Goal: Information Seeking & Learning: Learn about a topic

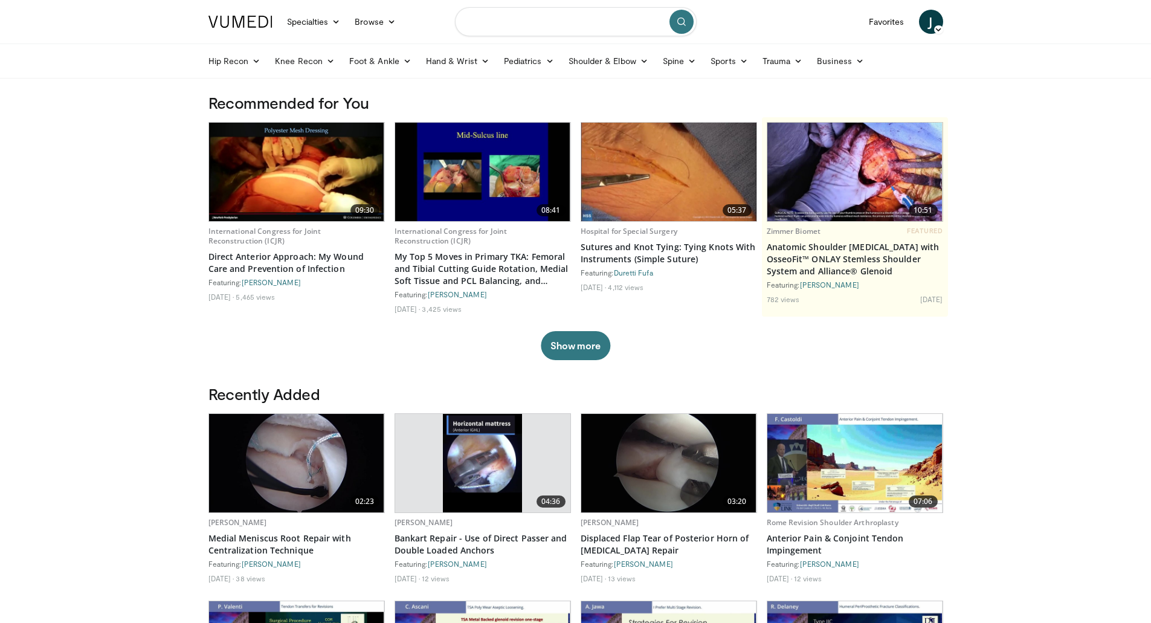
click at [586, 13] on input "Search topics, interventions" at bounding box center [576, 21] width 242 height 29
type input "********"
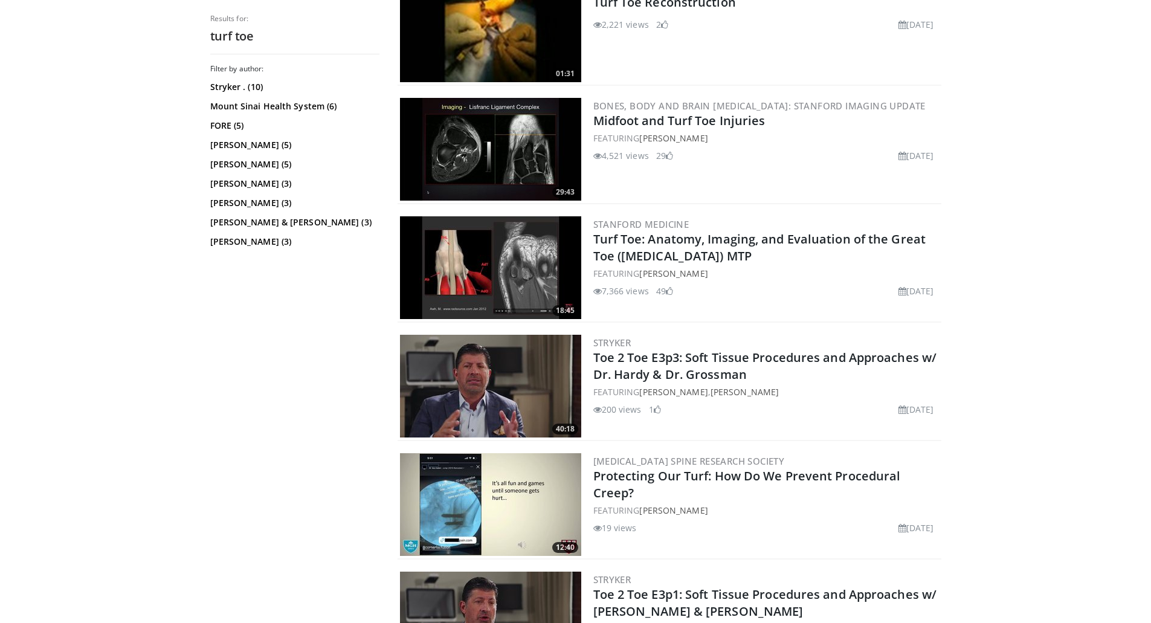
scroll to position [544, 0]
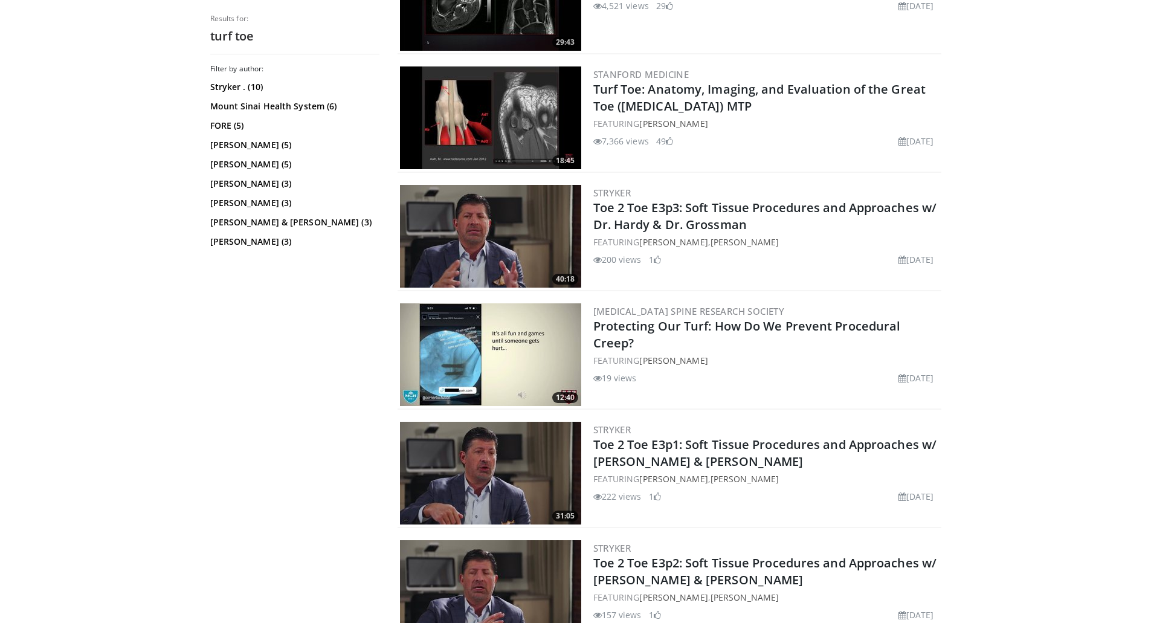
click at [480, 115] on img at bounding box center [490, 117] width 181 height 103
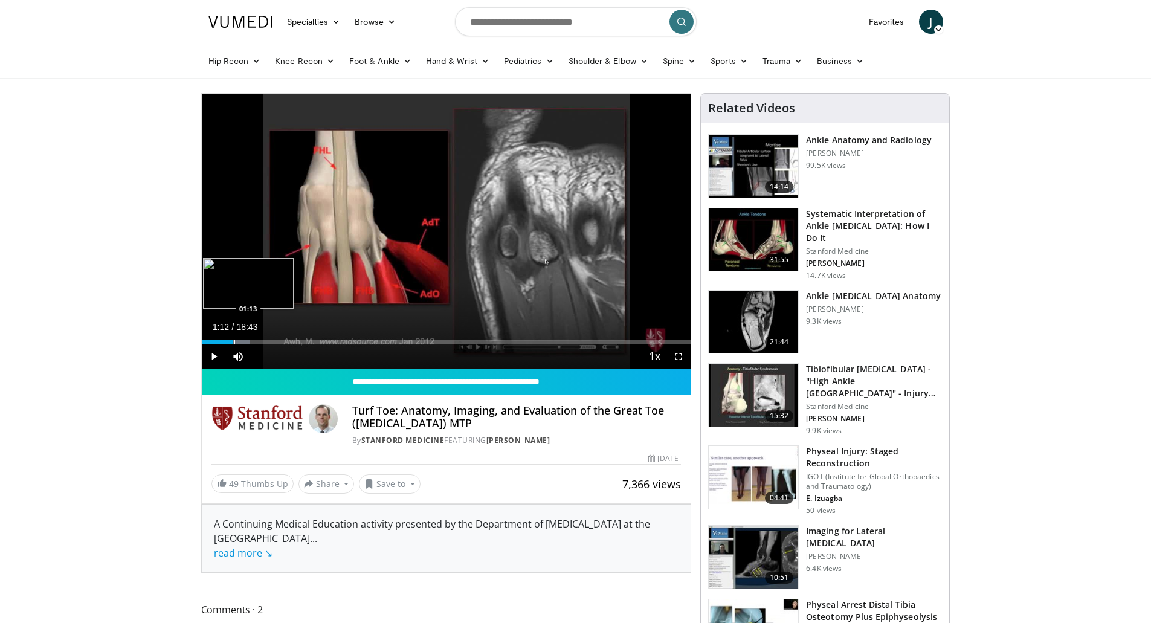
click at [234, 341] on div "Progress Bar" at bounding box center [234, 341] width 1 height 5
click at [245, 343] on div "Progress Bar" at bounding box center [245, 341] width 1 height 5
click at [257, 343] on div "Progress Bar" at bounding box center [257, 341] width 1 height 5
click at [268, 343] on div "Progress Bar" at bounding box center [267, 341] width 1 height 5
click at [284, 340] on div "Progress Bar" at bounding box center [284, 341] width 1 height 5
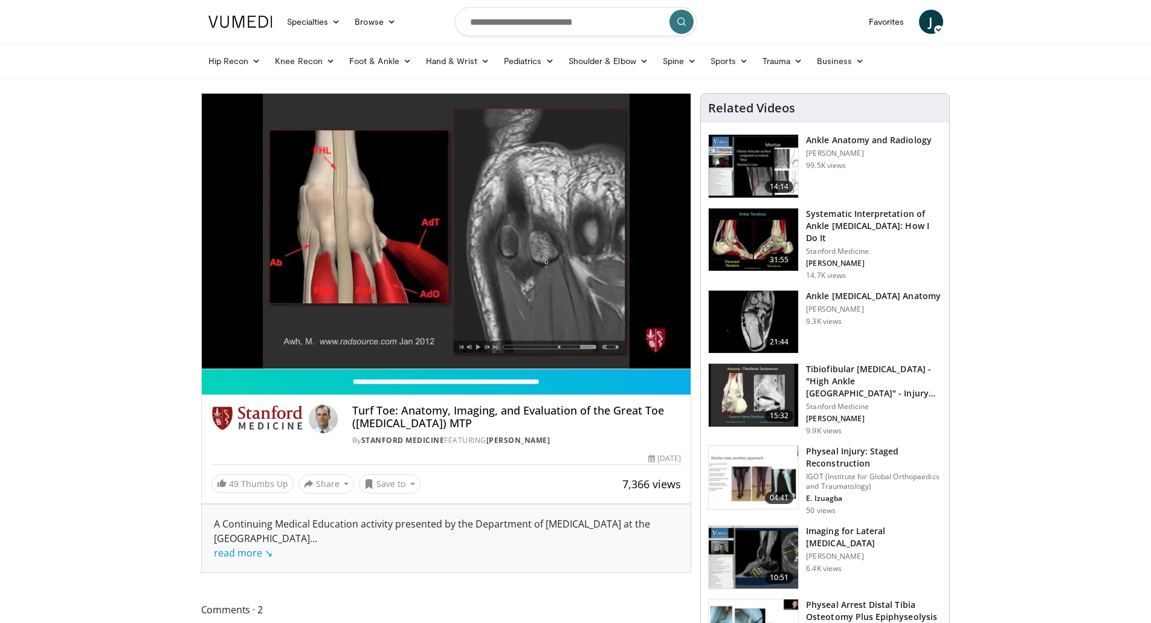
click at [301, 341] on div "10 seconds Tap to unmute" at bounding box center [446, 231] width 489 height 275
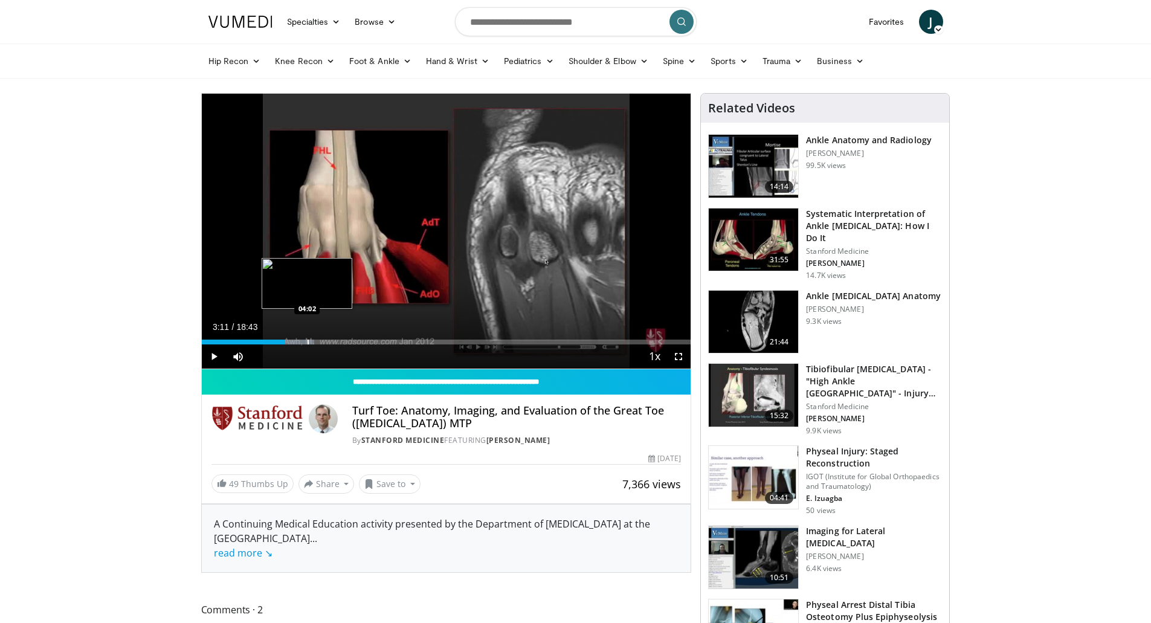
click at [308, 342] on div "Progress Bar" at bounding box center [307, 341] width 1 height 5
click at [214, 353] on span "Video Player" at bounding box center [214, 356] width 24 height 24
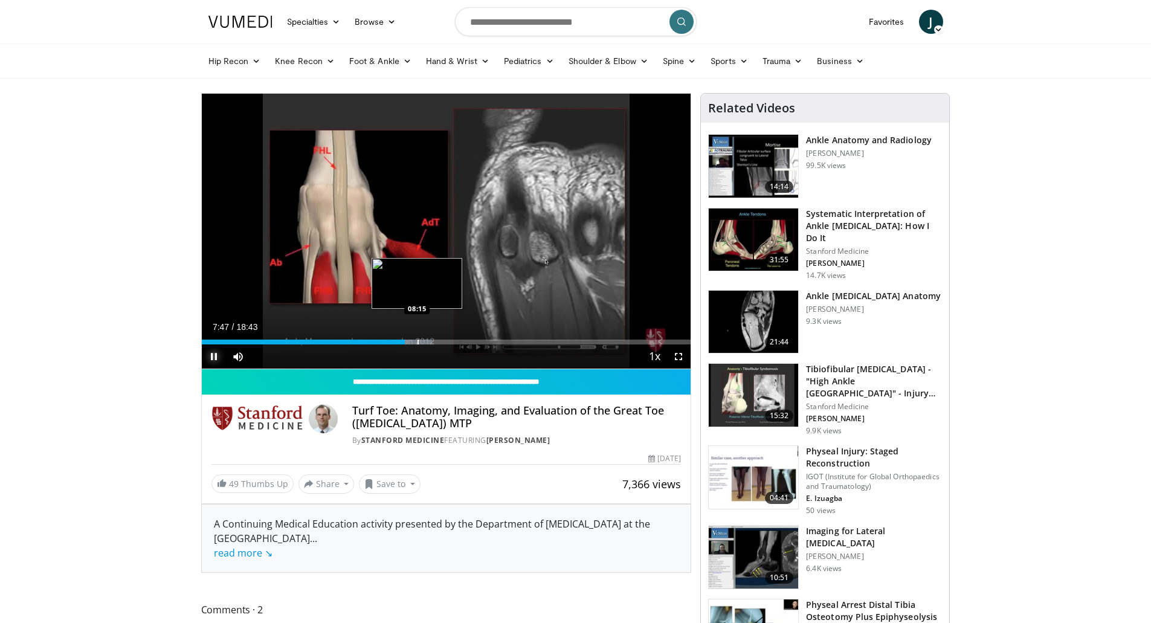
click at [418, 342] on div "Progress Bar" at bounding box center [417, 341] width 1 height 5
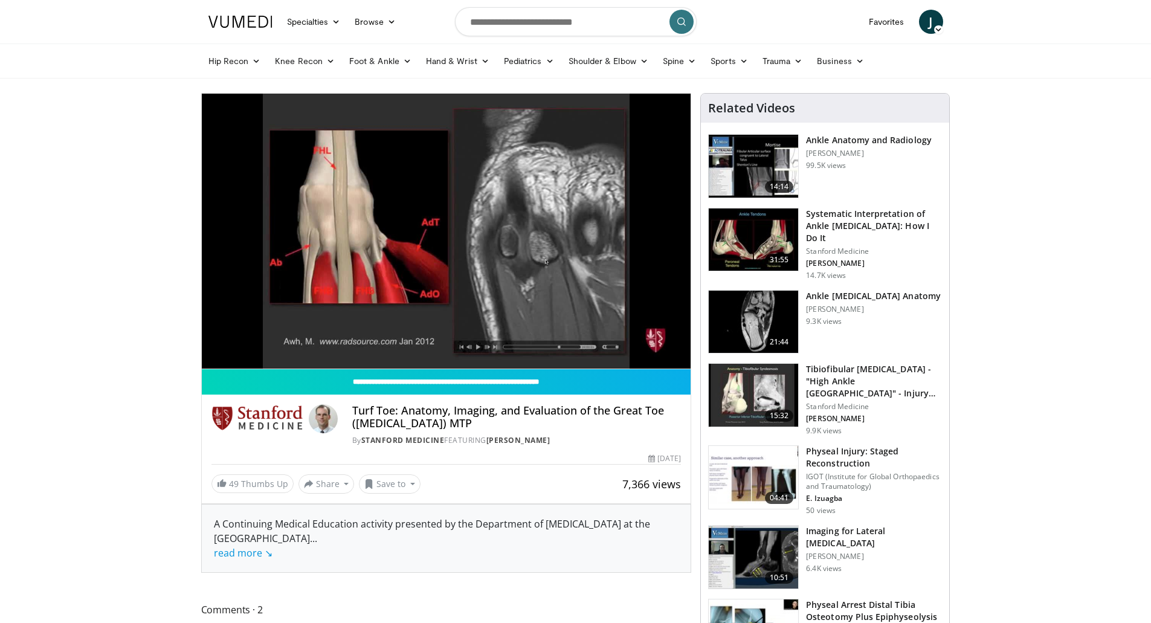
click at [424, 341] on div "10 seconds Tap to unmute" at bounding box center [446, 231] width 489 height 275
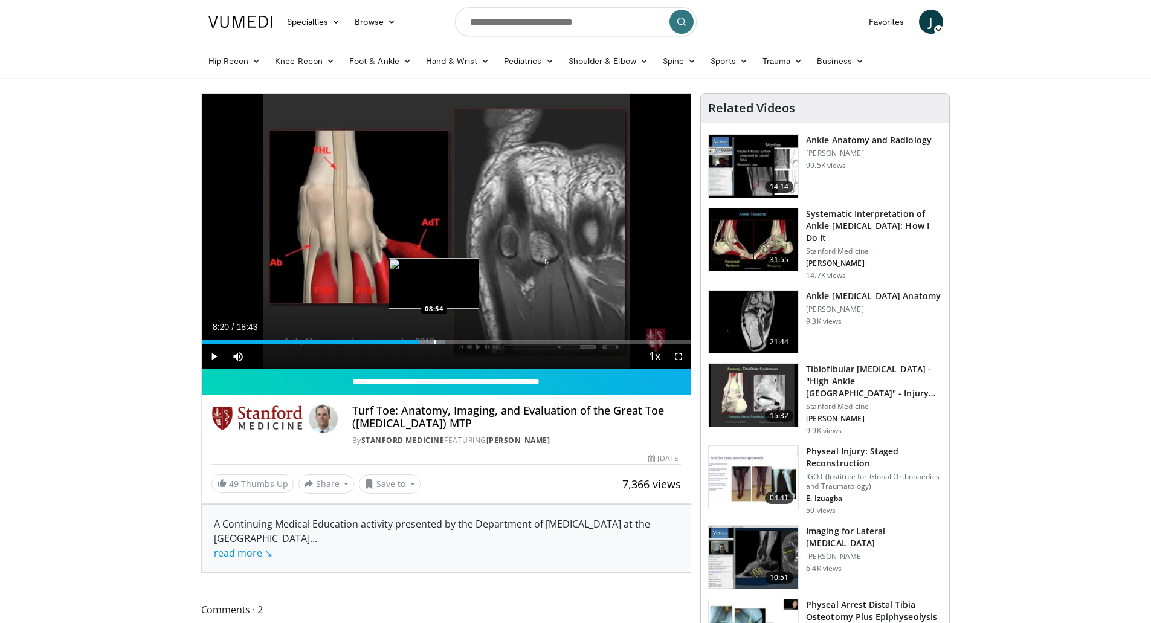
click at [434, 339] on div "Progress Bar" at bounding box center [434, 341] width 1 height 5
click at [434, 327] on div "Current Time 8:55 / Duration 18:43" at bounding box center [446, 326] width 489 height 11
click at [210, 356] on span "Video Player" at bounding box center [214, 356] width 24 height 24
click at [471, 339] on div "Progress Bar" at bounding box center [471, 341] width 1 height 5
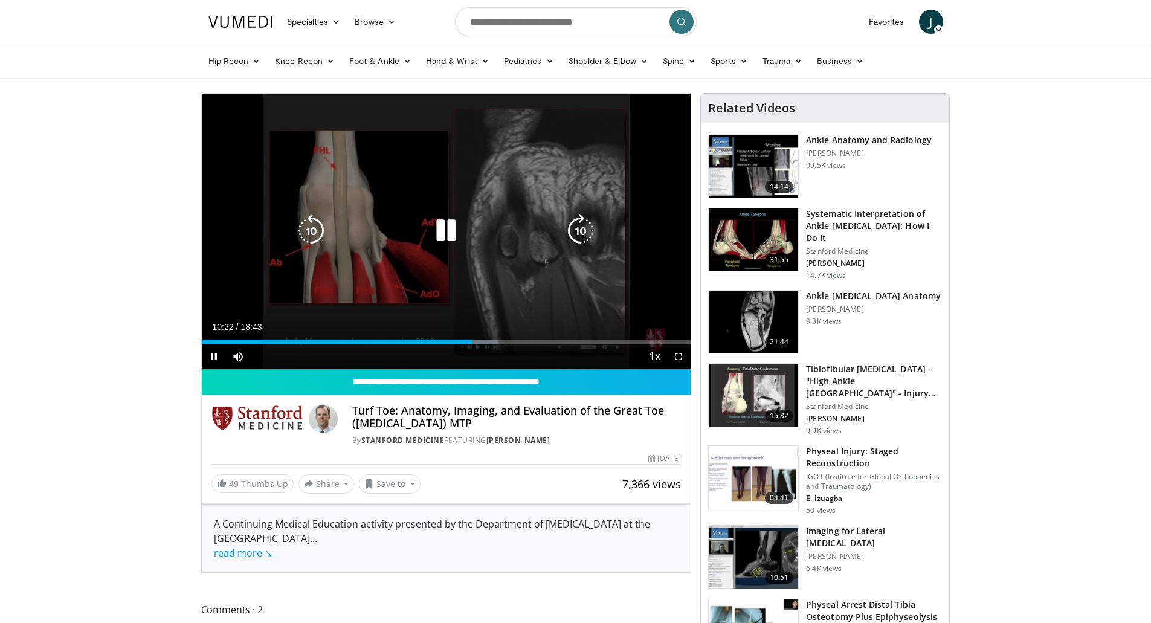
click at [486, 339] on video-js "**********" at bounding box center [446, 231] width 489 height 275
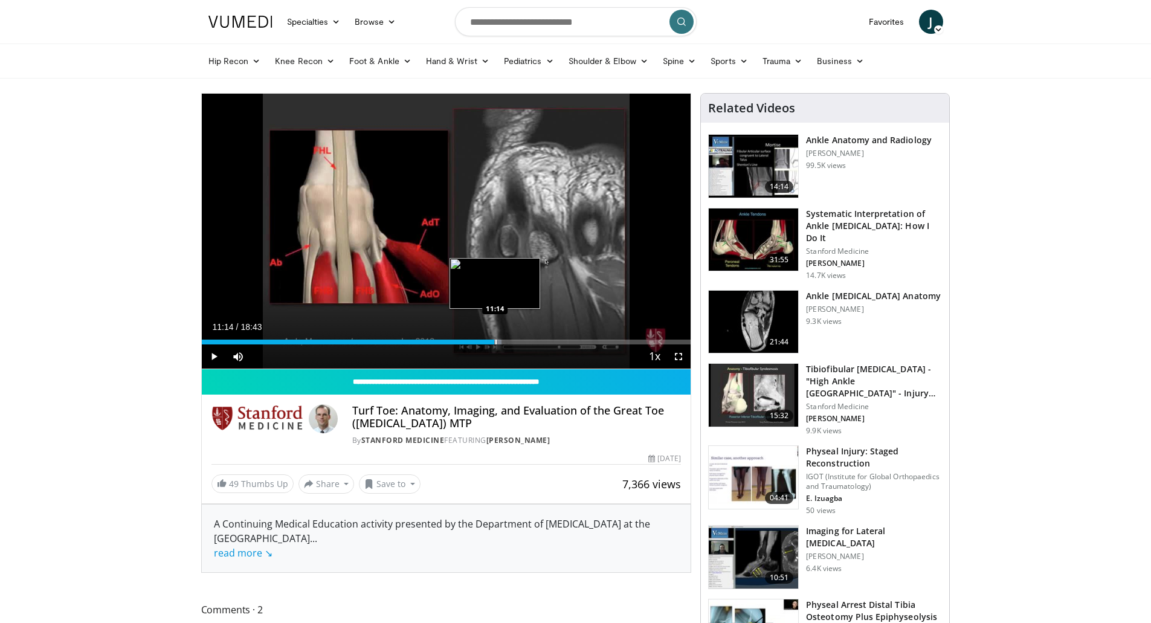
click at [495, 342] on div "Progress Bar" at bounding box center [495, 341] width 1 height 5
click at [512, 338] on div "Loaded : 66.62% 11:25 11:42" at bounding box center [446, 338] width 489 height 11
click at [215, 355] on span "Video Player" at bounding box center [214, 356] width 24 height 24
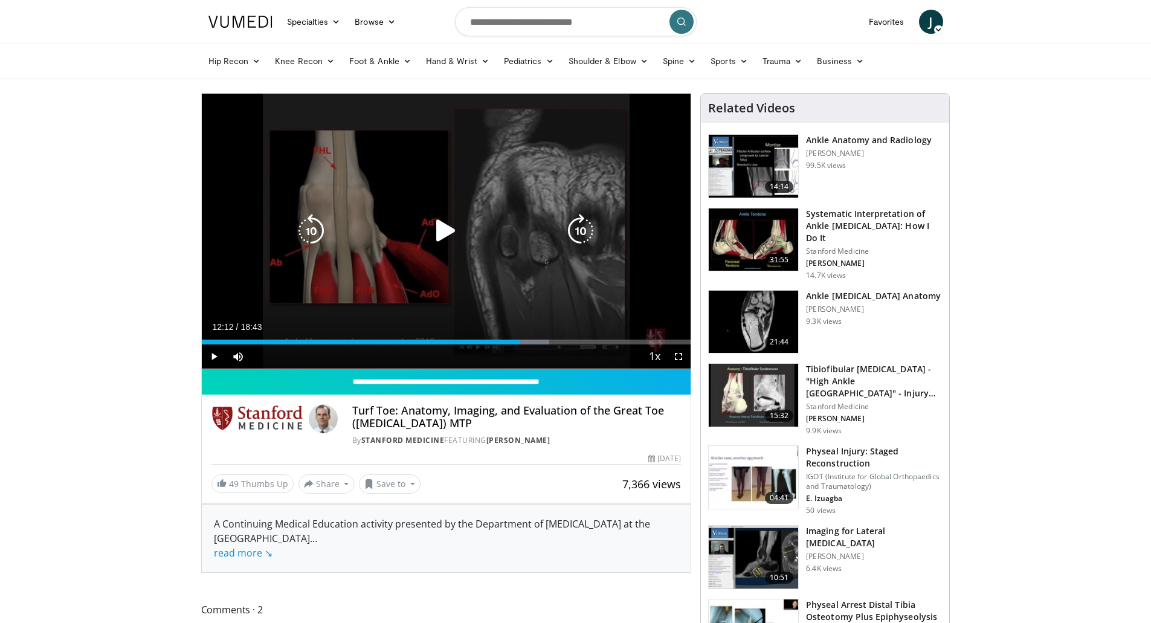
click at [359, 205] on div "10 seconds Tap to unmute" at bounding box center [446, 231] width 489 height 275
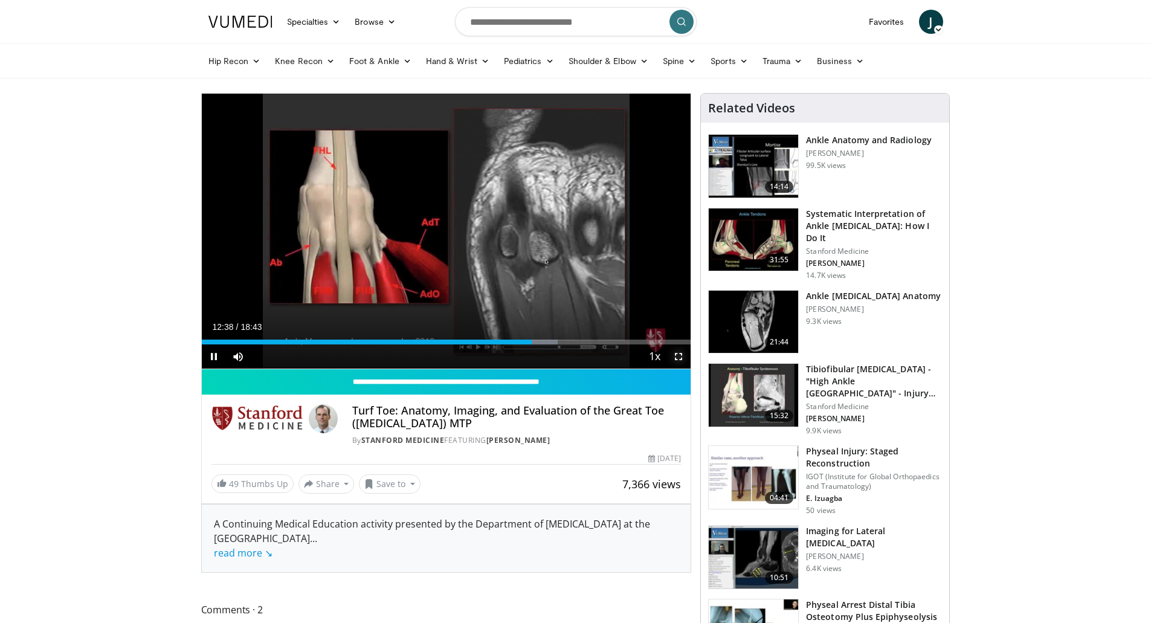
click at [686, 356] on span "Video Player" at bounding box center [678, 356] width 24 height 24
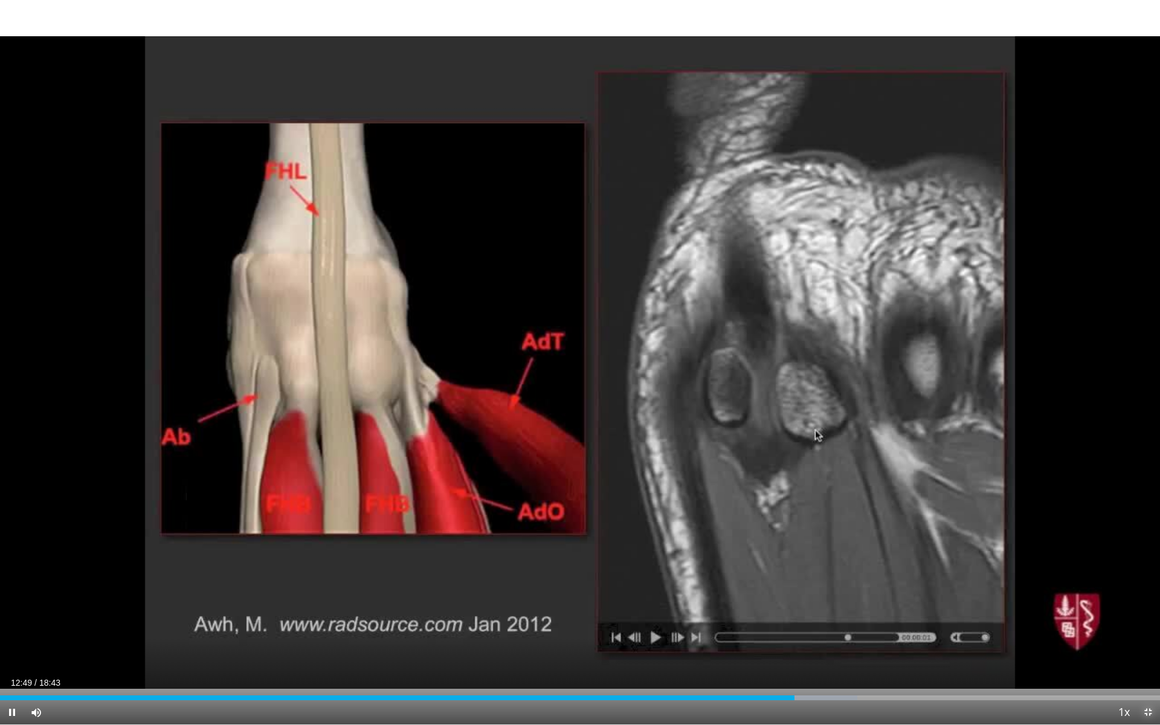
click at [1150, 622] on span "Video Player" at bounding box center [1148, 712] width 24 height 24
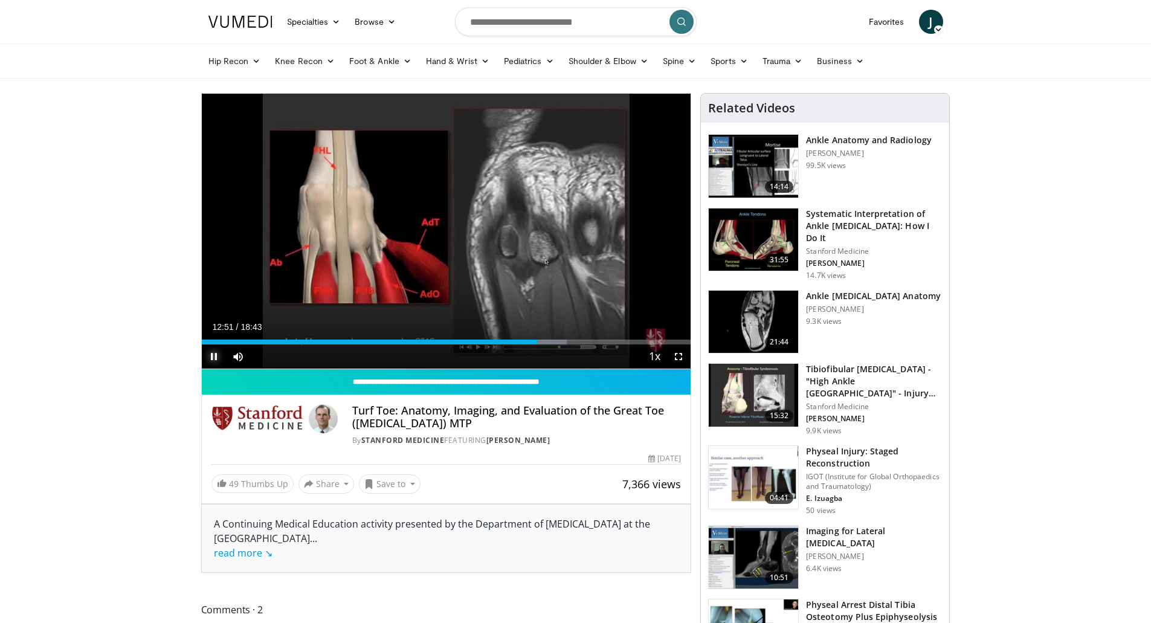
click at [211, 353] on span "Video Player" at bounding box center [214, 356] width 24 height 24
click at [677, 356] on span "Video Player" at bounding box center [678, 356] width 24 height 24
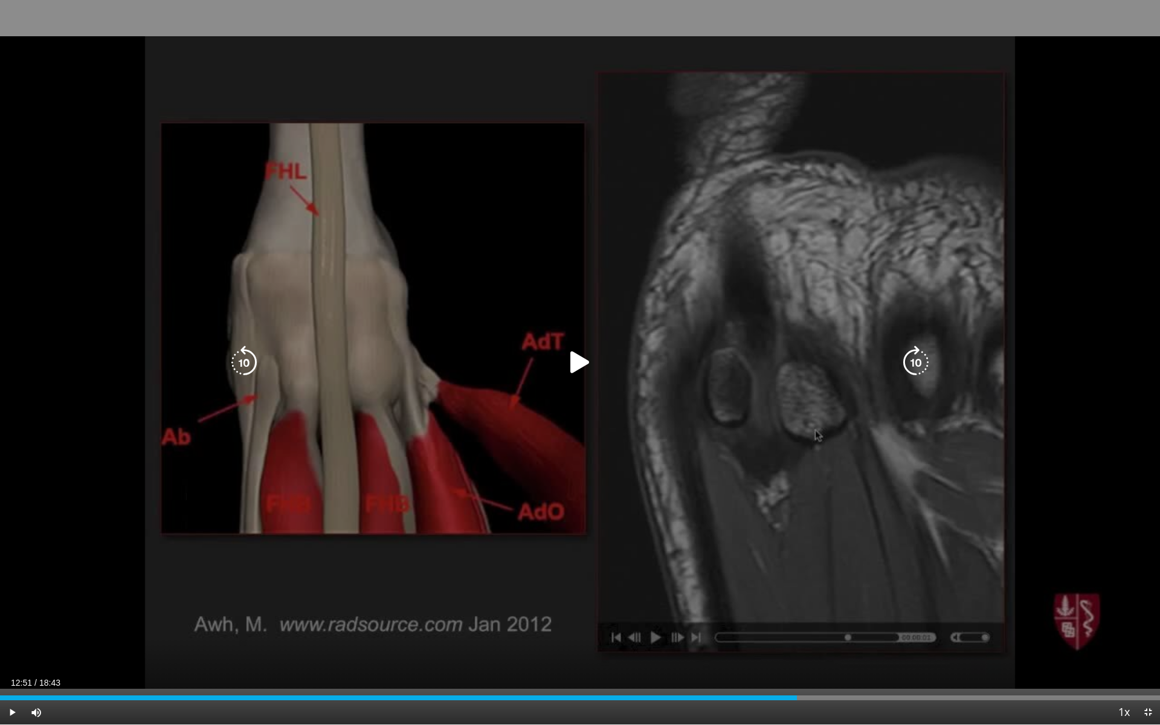
click at [570, 366] on icon "Video Player" at bounding box center [580, 363] width 34 height 34
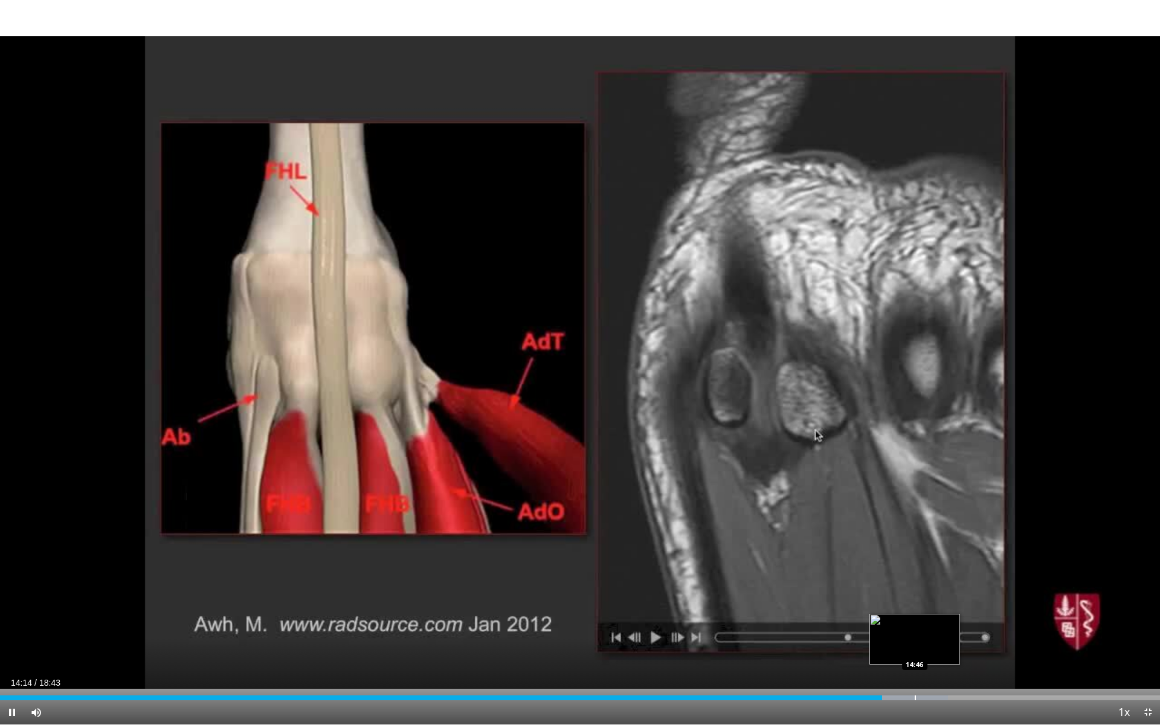
click at [915, 622] on div "Progress Bar" at bounding box center [915, 697] width 1 height 5
click at [944, 622] on div "Loaded : 86.16% 15:02 15:13" at bounding box center [580, 694] width 1160 height 11
click at [972, 622] on div "Loaded : 87.05% 15:15 15:41" at bounding box center [580, 694] width 1160 height 11
click at [1021, 622] on div "Loaded : 89.06% 15:43 16:28" at bounding box center [580, 694] width 1160 height 11
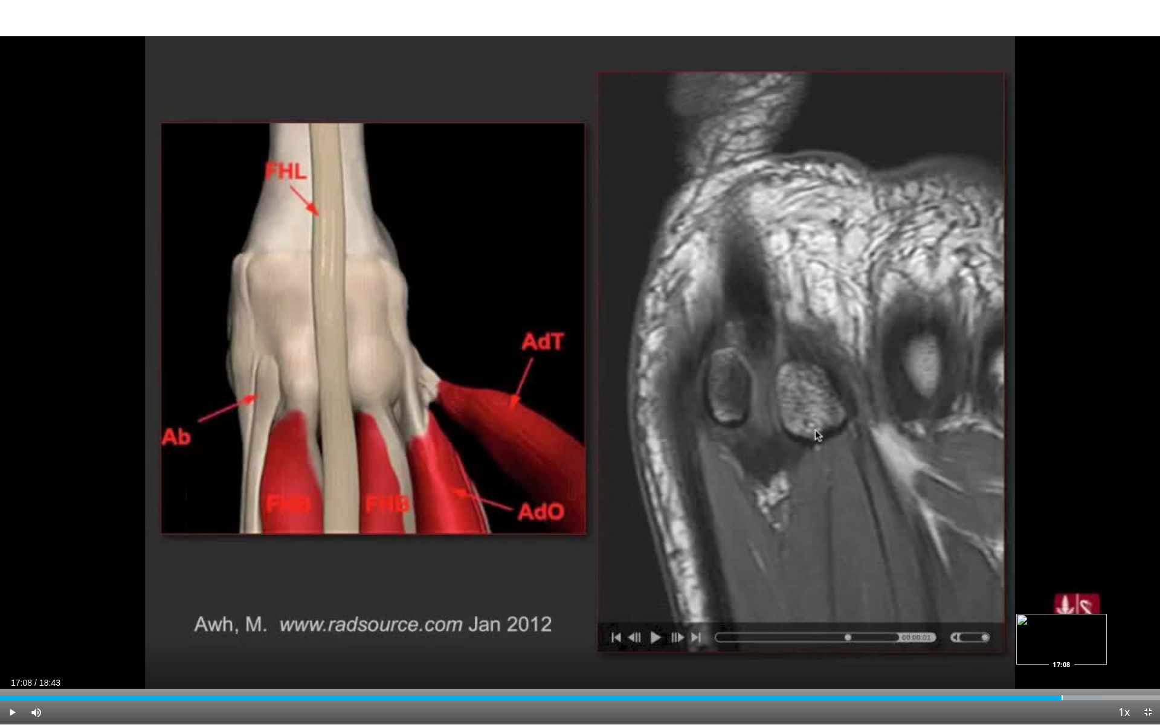
click at [1061, 622] on div "Progress Bar" at bounding box center [1061, 697] width 1 height 5
click at [1082, 622] on div "Progress Bar" at bounding box center [1082, 697] width 1 height 5
click at [1125, 622] on div "Progress Bar" at bounding box center [1125, 697] width 1 height 5
click at [1148, 622] on span "Video Player" at bounding box center [1148, 712] width 24 height 24
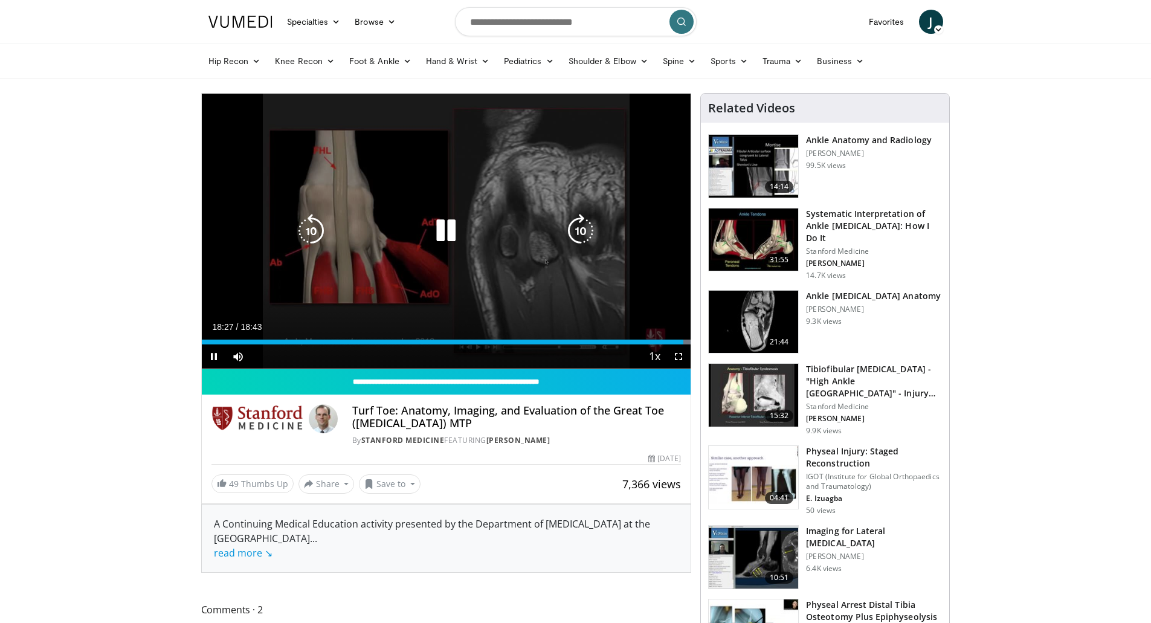
click at [450, 231] on icon "Video Player" at bounding box center [446, 231] width 34 height 34
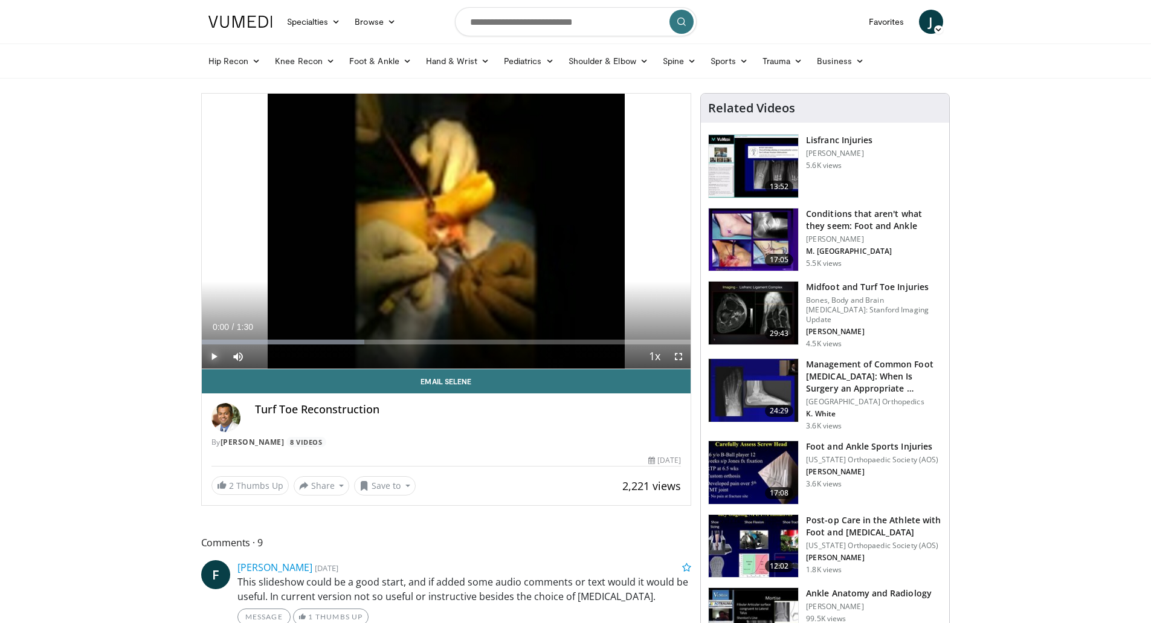
click at [212, 353] on span "Video Player" at bounding box center [214, 356] width 24 height 24
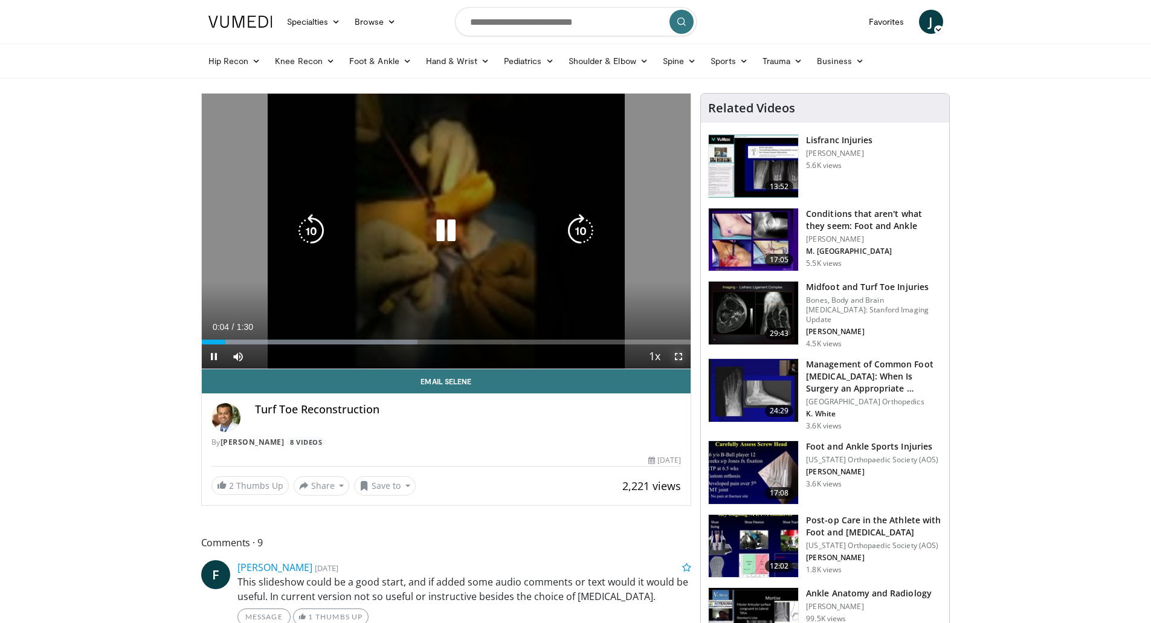
drag, startPoint x: 679, startPoint y: 354, endPoint x: 678, endPoint y: 428, distance: 73.7
click at [678, 355] on span "Video Player" at bounding box center [678, 356] width 24 height 24
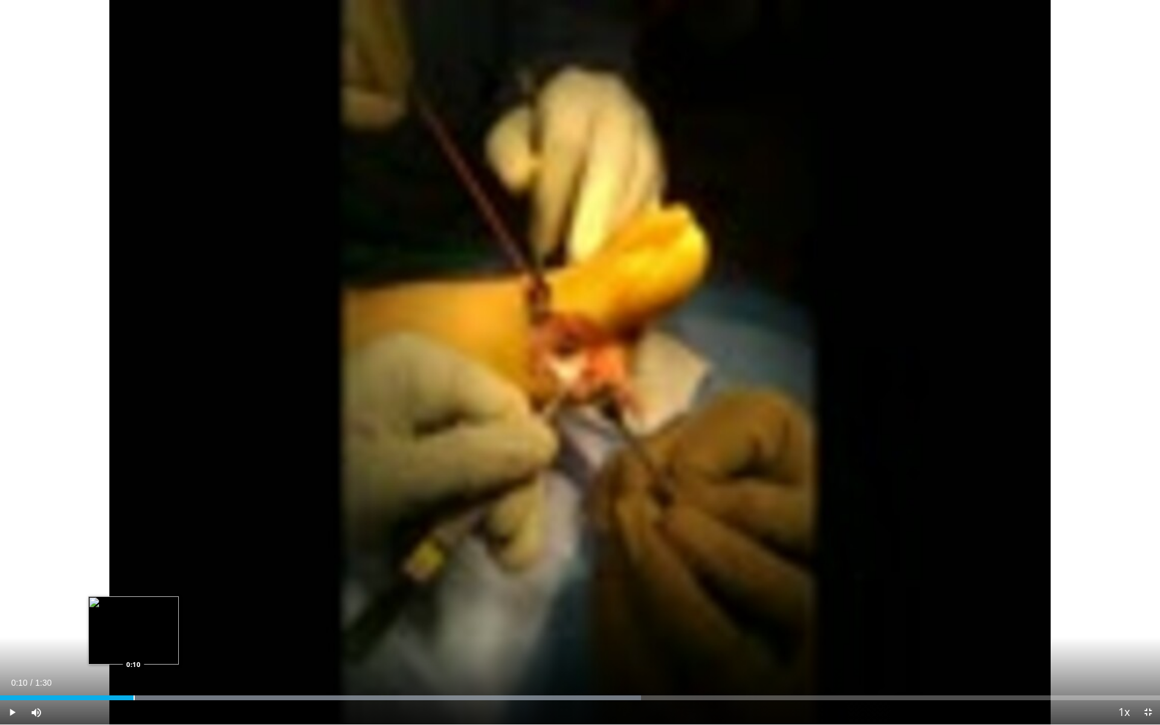
click at [133, 622] on div "Loaded : 55.25% 0:10 0:10" at bounding box center [580, 694] width 1160 height 11
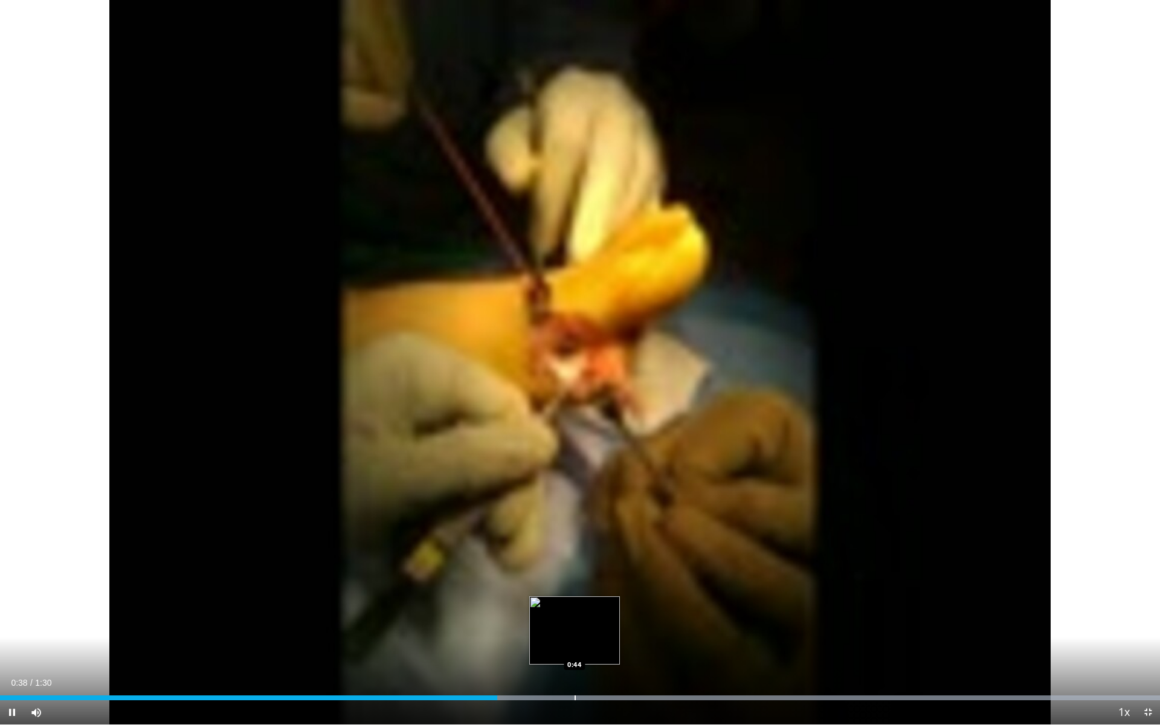
click at [576, 622] on div "Progress Bar" at bounding box center [574, 697] width 1 height 5
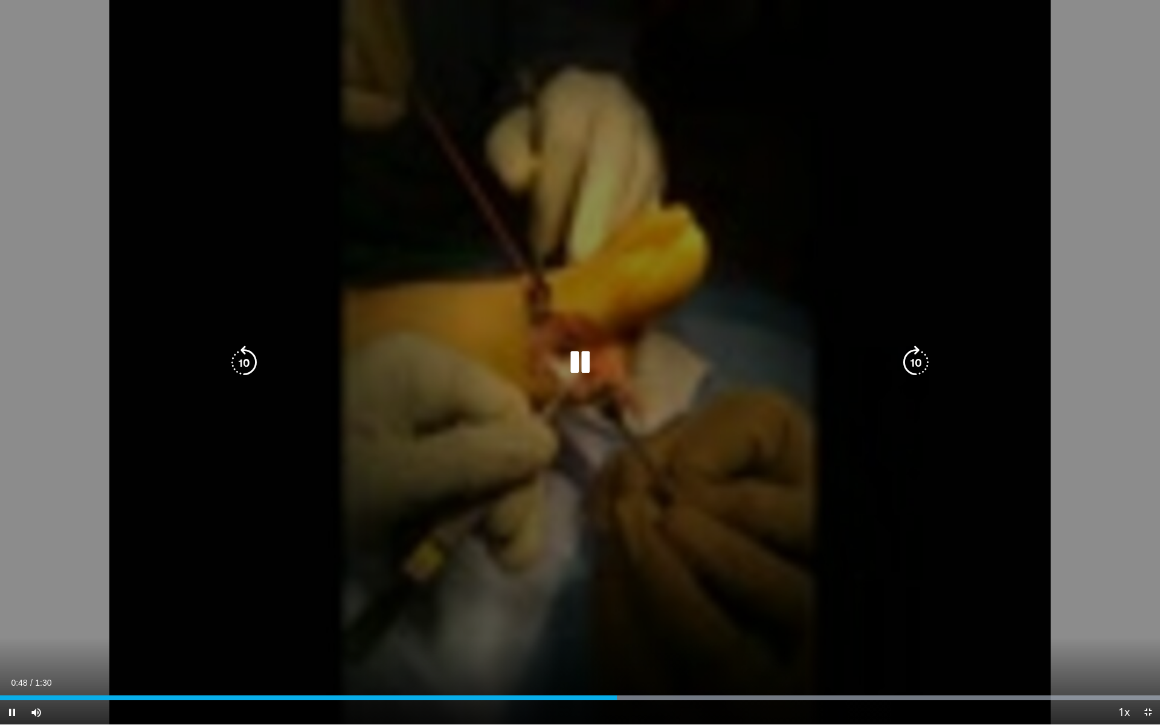
click at [663, 622] on div "Current Time 0:48 / Duration 1:30 Pause Skip Backward Skip Forward Mute Loaded …" at bounding box center [580, 712] width 1160 height 24
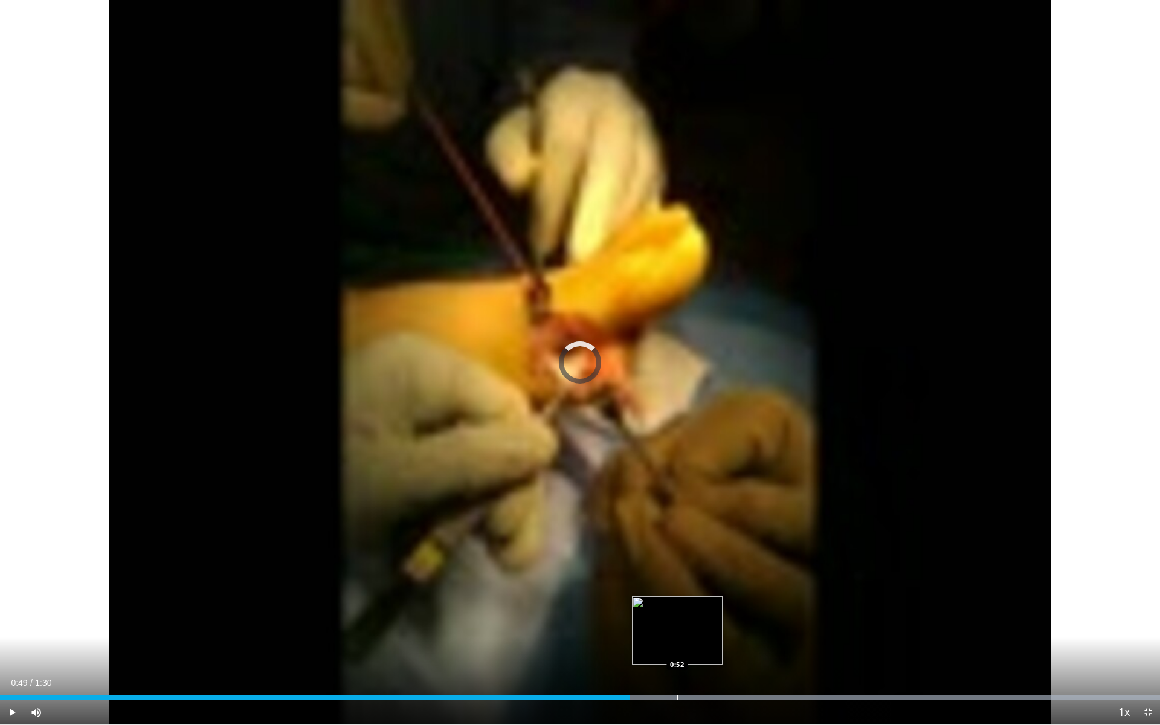
click at [678, 622] on div "Progress Bar" at bounding box center [677, 697] width 1 height 5
click at [738, 622] on div "Loaded : 100.00% 0:54 0:57" at bounding box center [580, 694] width 1160 height 11
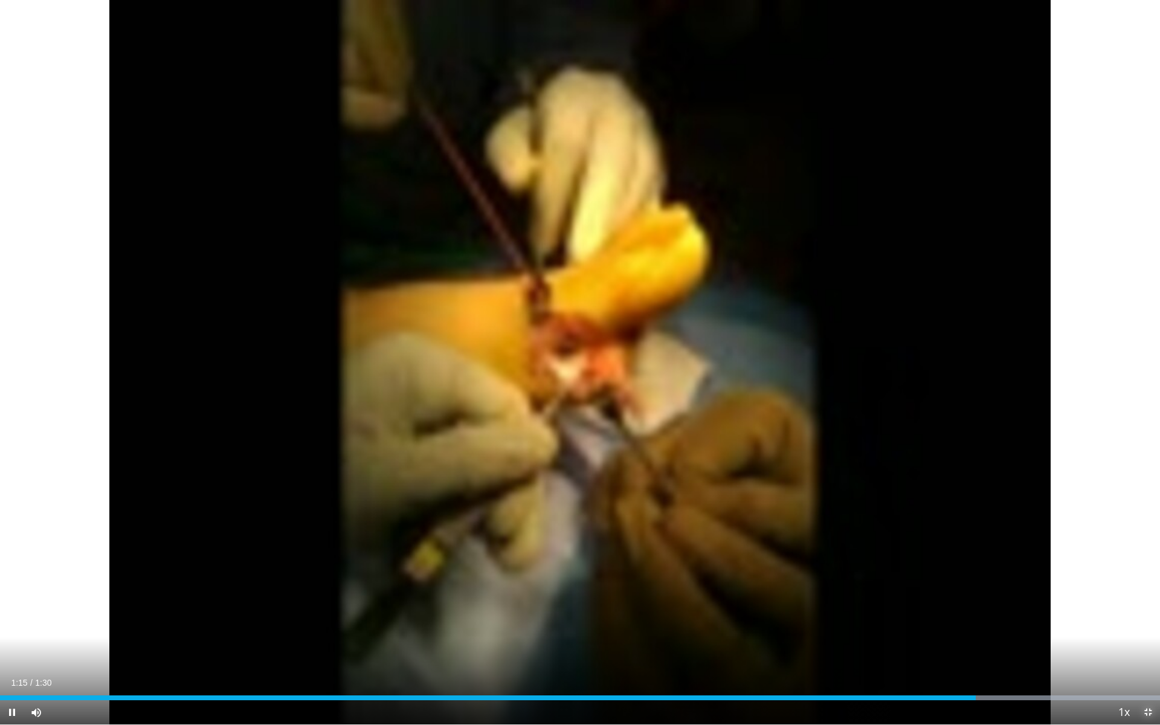
click at [1148, 622] on span "Video Player" at bounding box center [1148, 712] width 24 height 24
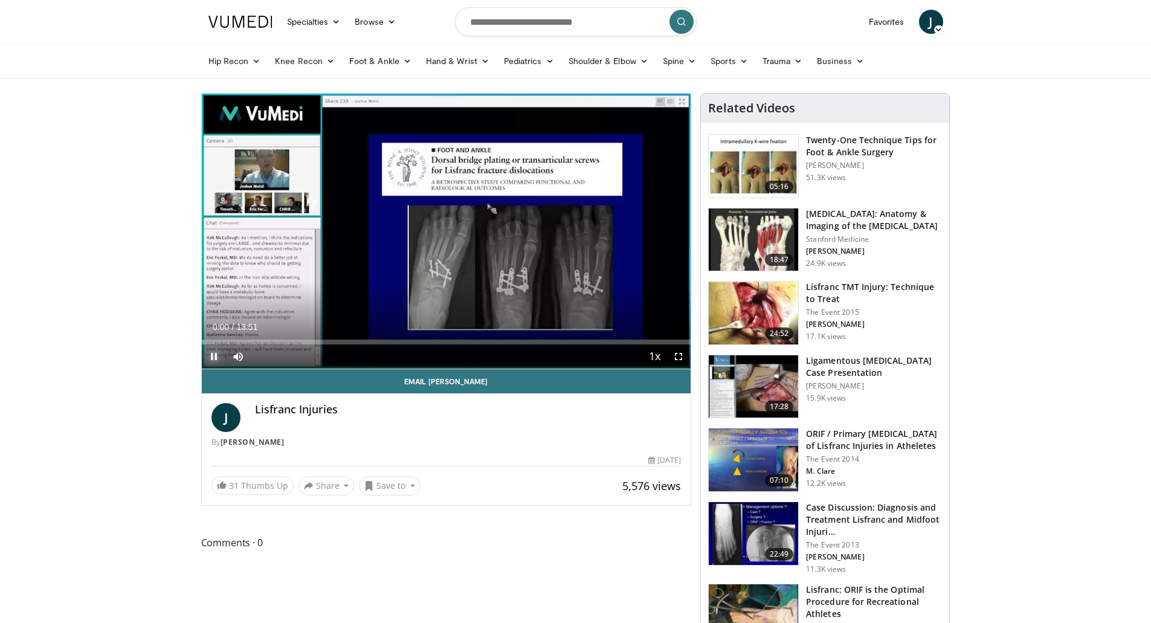
click at [213, 355] on span "Video Player" at bounding box center [214, 356] width 24 height 24
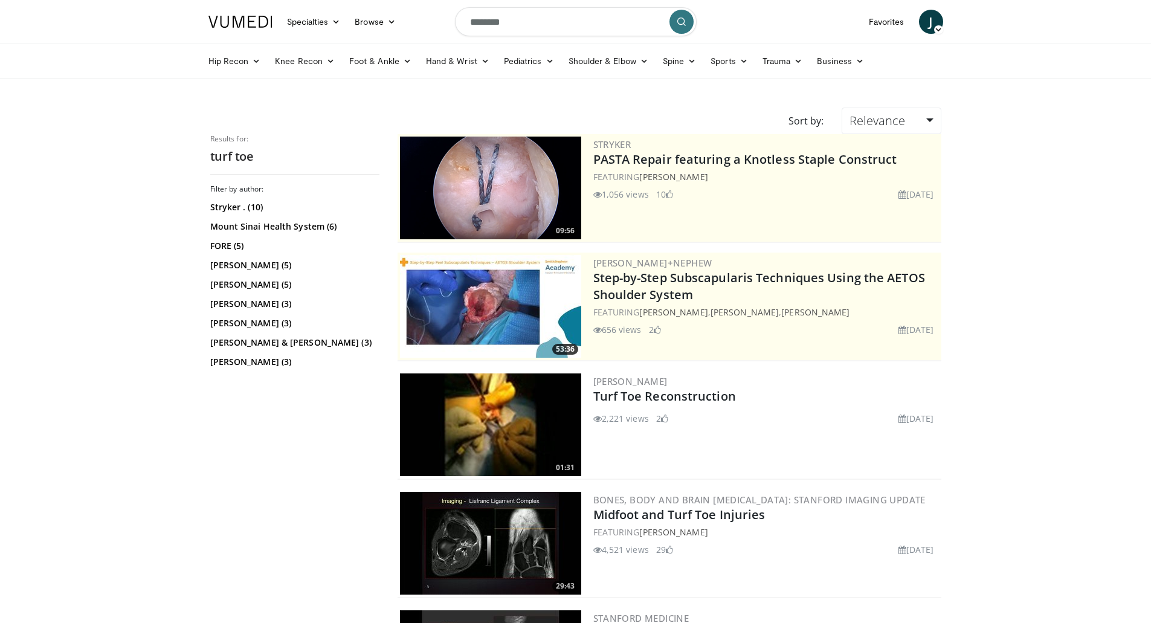
scroll to position [544, 0]
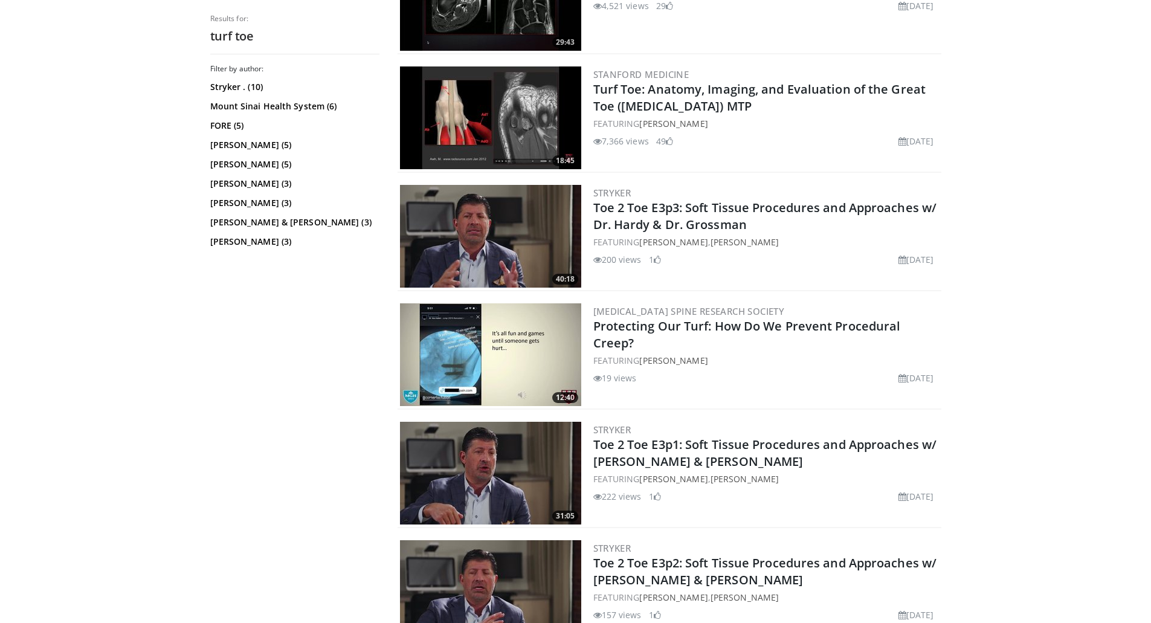
click at [475, 219] on img at bounding box center [490, 236] width 181 height 103
click at [468, 347] on img at bounding box center [490, 354] width 181 height 103
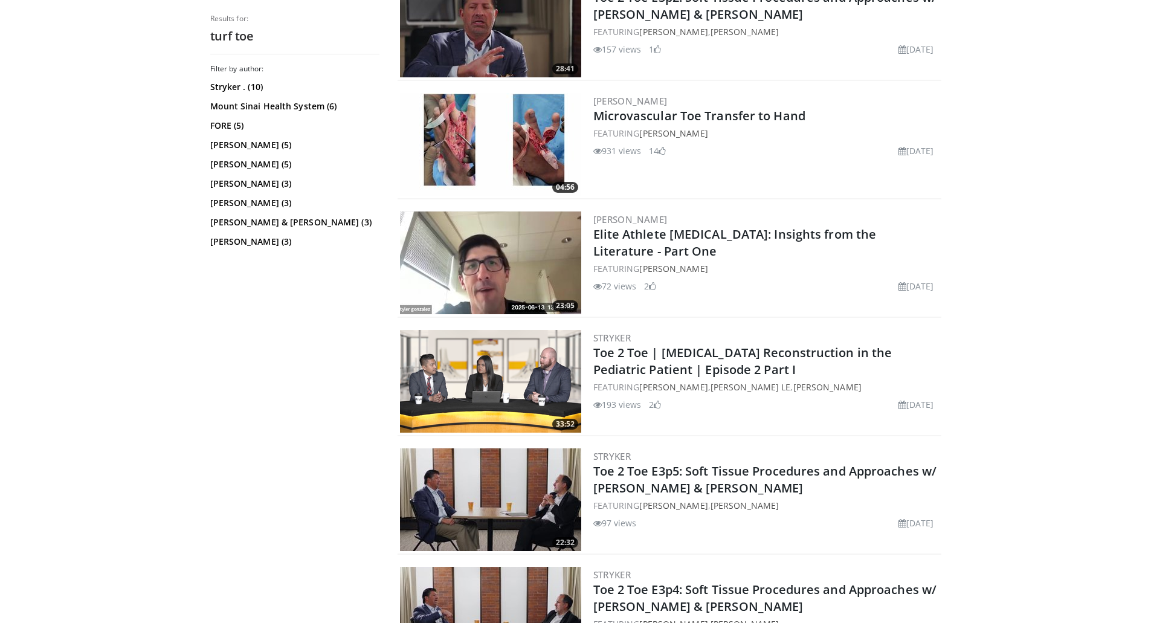
scroll to position [1268, 0]
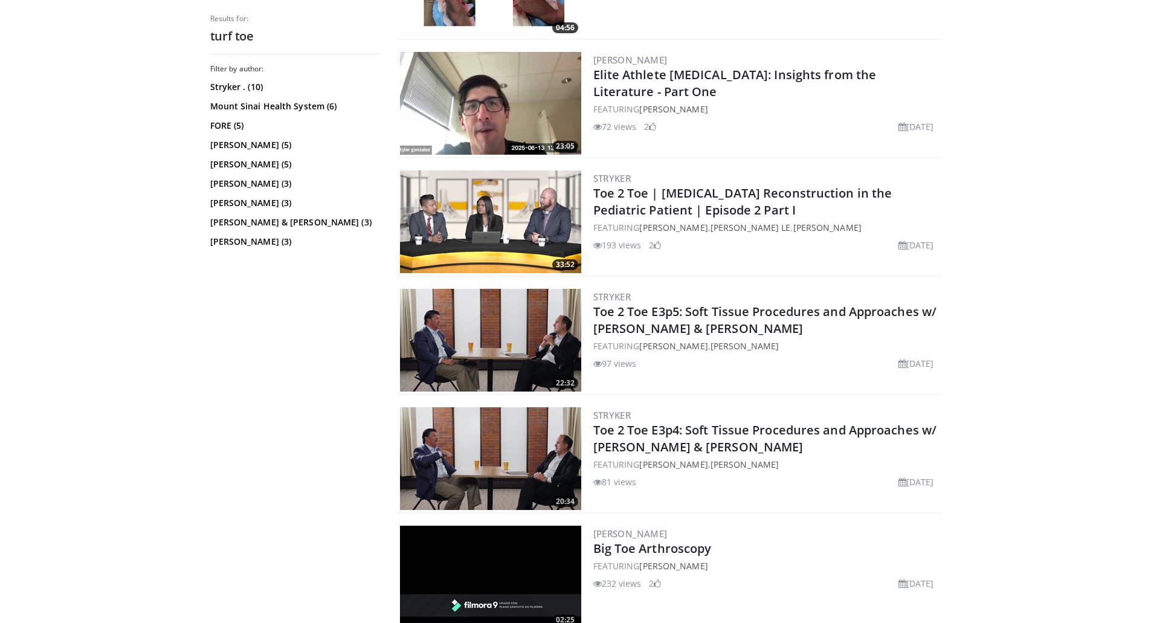
click at [481, 102] on img at bounding box center [490, 103] width 181 height 103
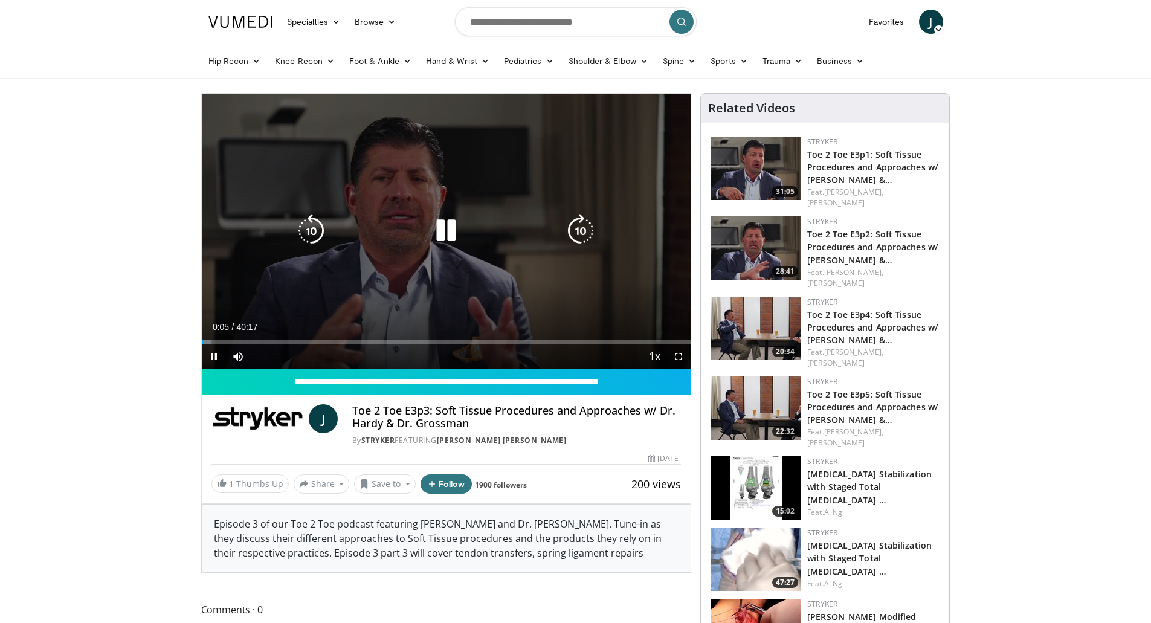
click at [579, 233] on icon "Video Player" at bounding box center [581, 231] width 34 height 34
click at [580, 230] on icon "Video Player" at bounding box center [581, 231] width 34 height 34
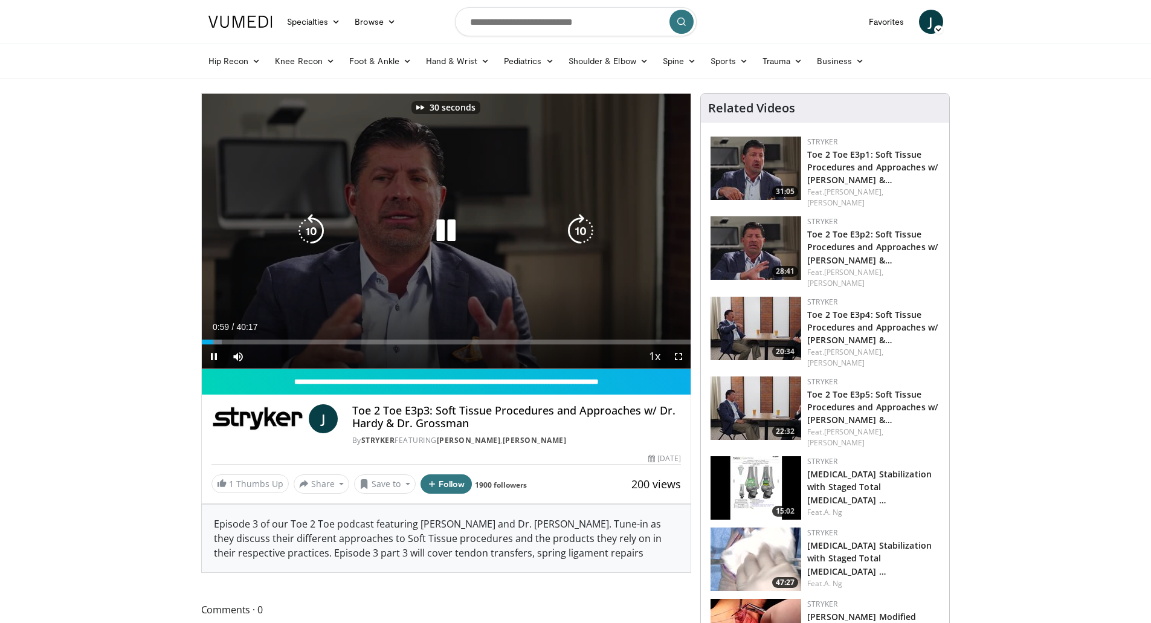
click at [580, 230] on icon "Video Player" at bounding box center [581, 231] width 34 height 34
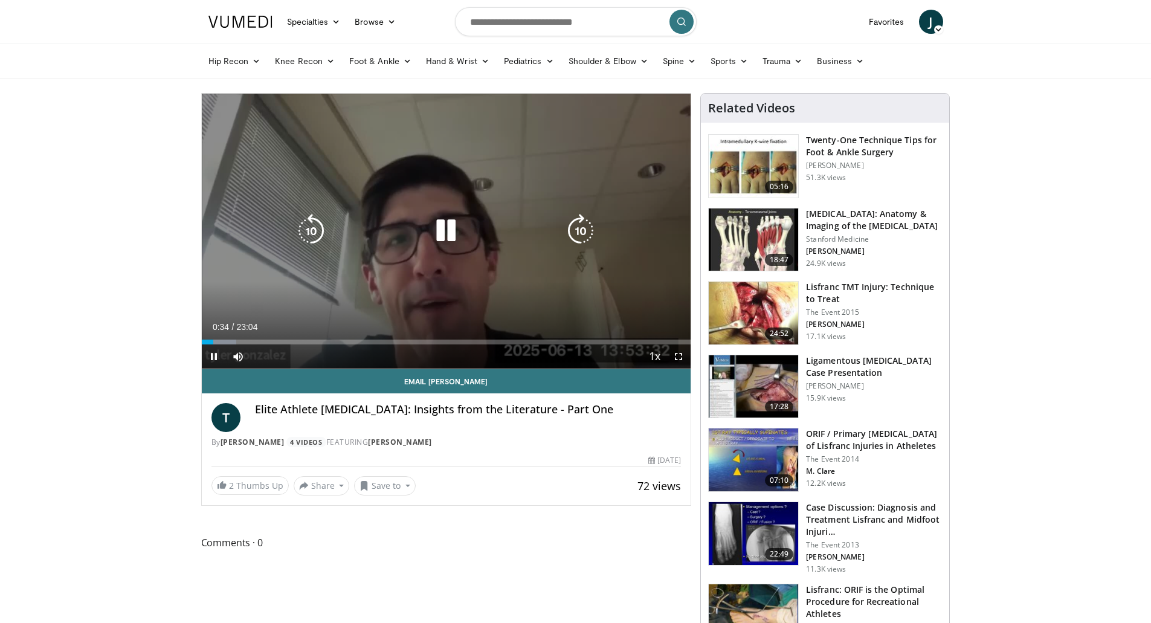
click at [236, 341] on div "Progress Bar" at bounding box center [219, 341] width 34 height 5
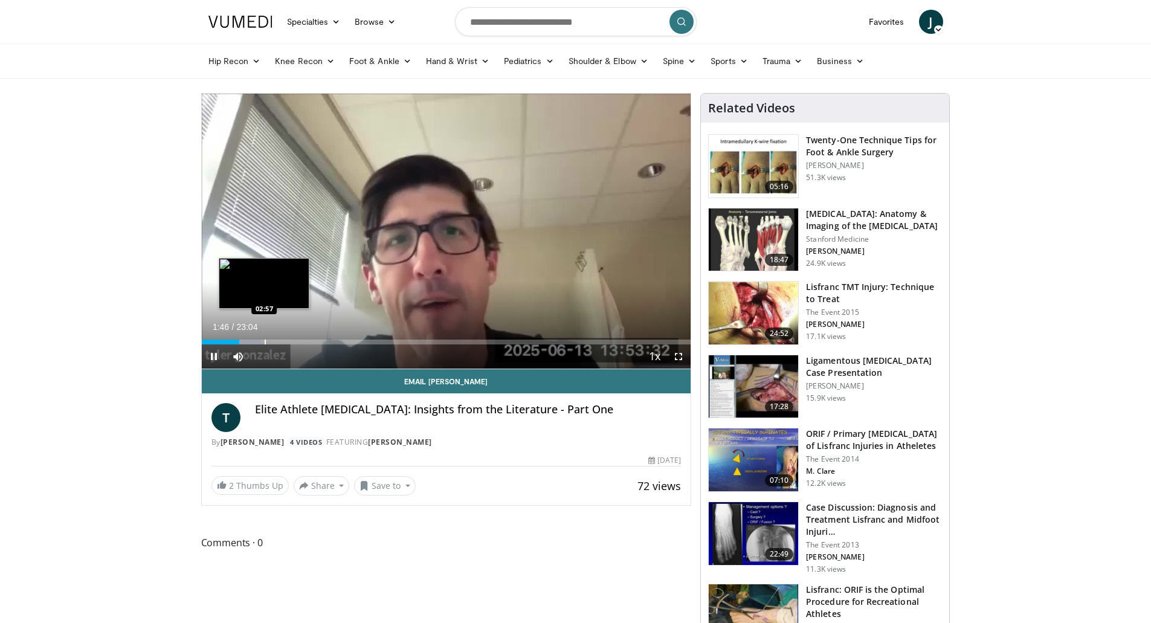
click at [265, 341] on div "Progress Bar" at bounding box center [265, 341] width 1 height 5
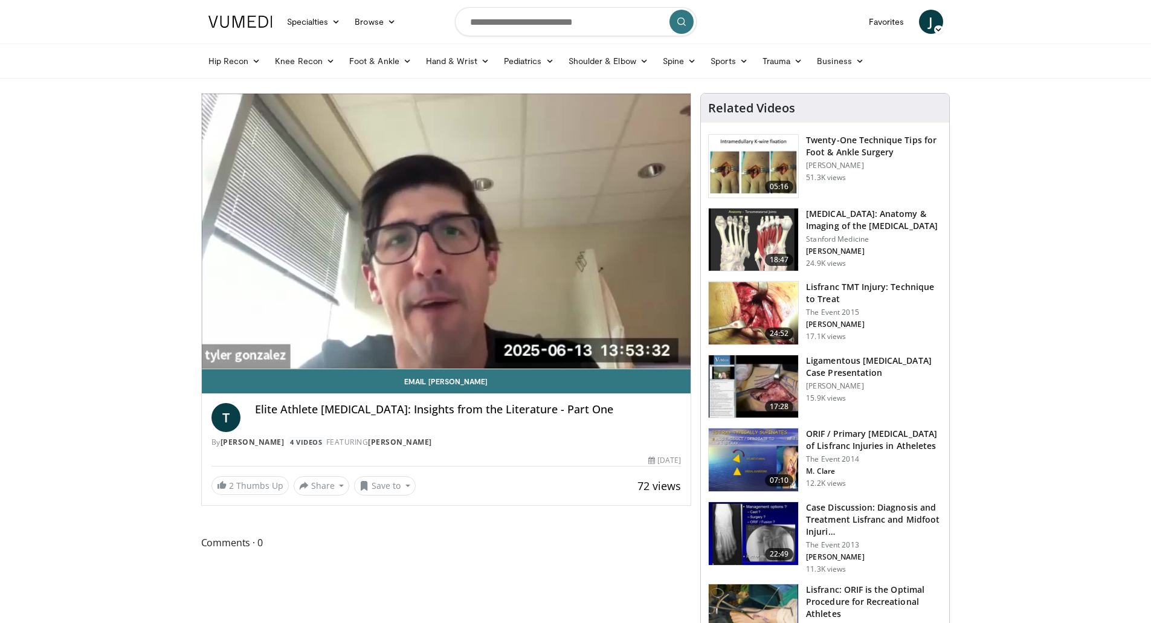
click at [263, 342] on video-js "**********" at bounding box center [446, 231] width 489 height 275
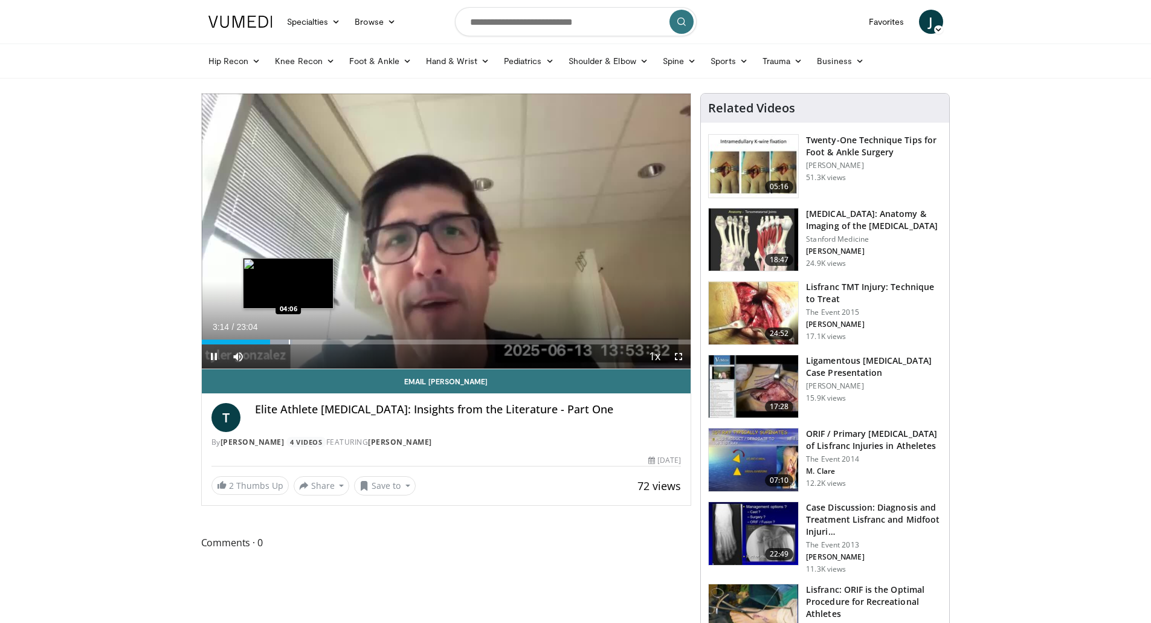
click at [289, 339] on div "Progress Bar" at bounding box center [289, 341] width 1 height 5
click at [312, 340] on div "Progress Bar" at bounding box center [312, 341] width 1 height 5
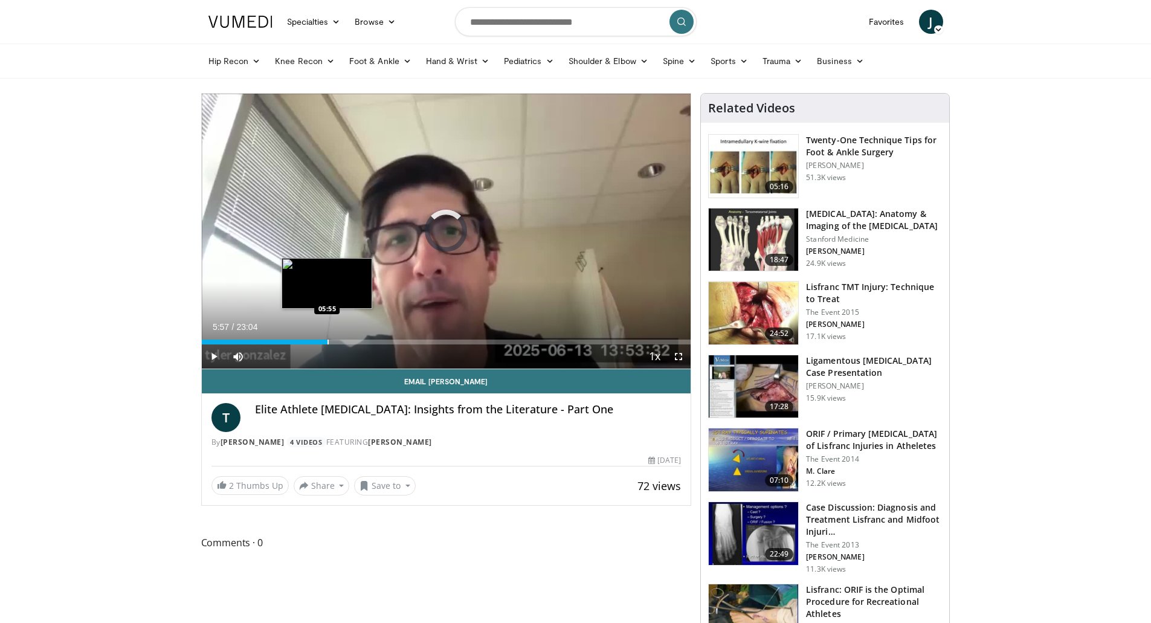
click at [327, 341] on div "Progress Bar" at bounding box center [327, 341] width 1 height 5
click at [343, 341] on div "Progress Bar" at bounding box center [343, 341] width 1 height 5
click at [359, 338] on div "Loaded : 33.68% 06:41 07:24" at bounding box center [446, 338] width 489 height 11
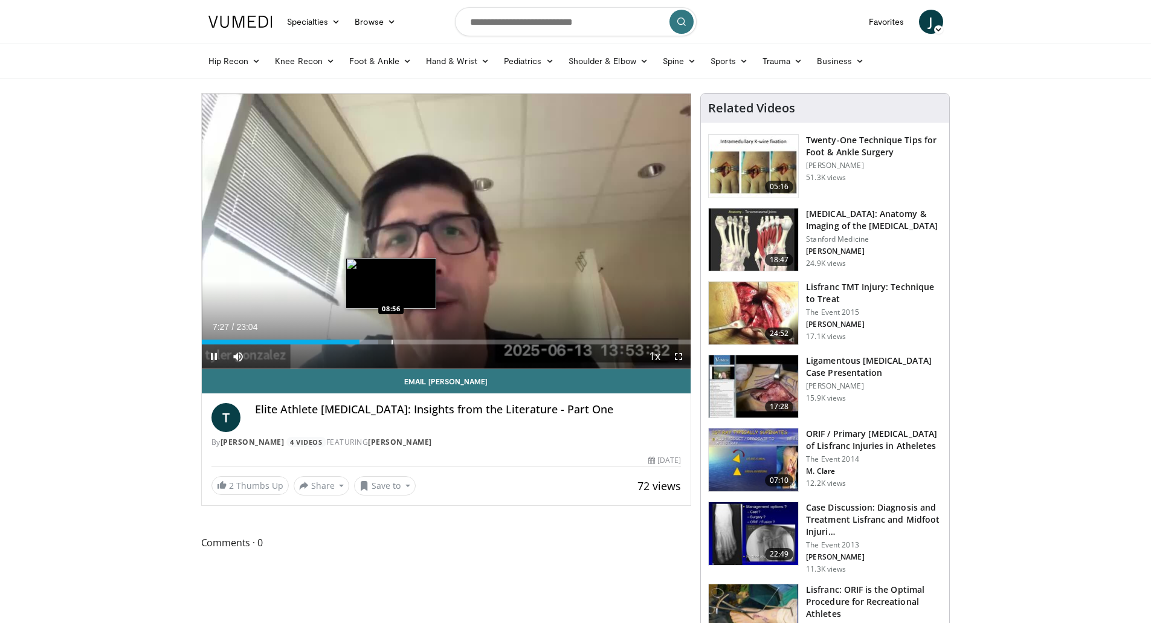
click at [391, 342] on div "Progress Bar" at bounding box center [391, 341] width 1 height 5
click at [408, 342] on div "Progress Bar" at bounding box center [408, 341] width 1 height 5
click at [431, 339] on div "Progress Bar" at bounding box center [431, 341] width 1 height 5
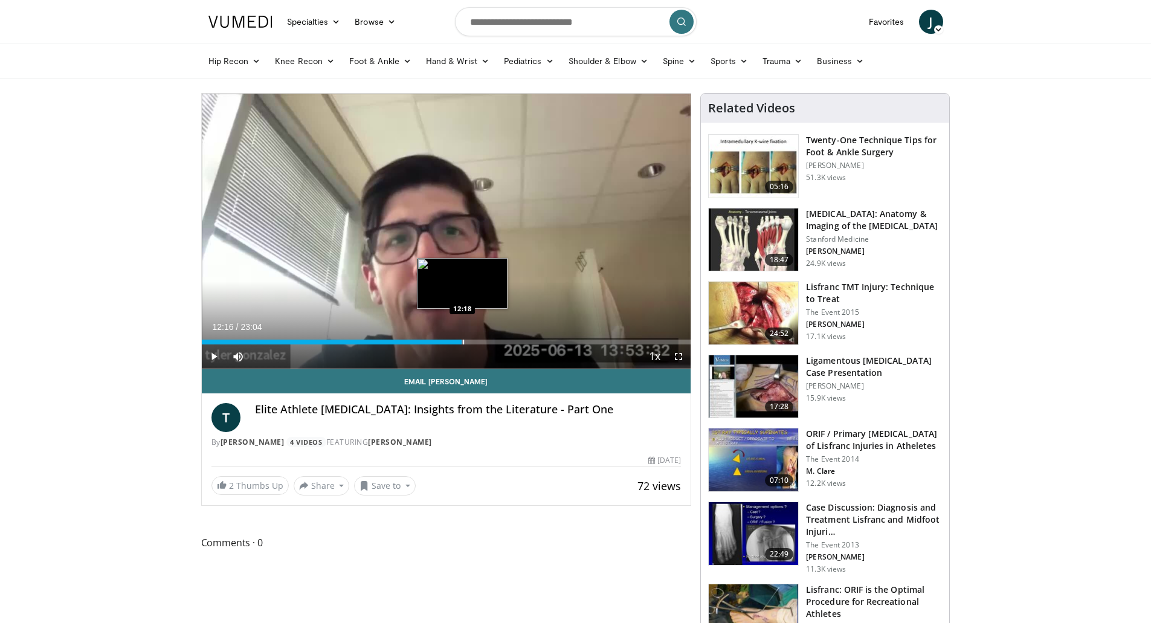
click at [463, 342] on div "Progress Bar" at bounding box center [463, 341] width 1 height 5
click at [483, 341] on div "Progress Bar" at bounding box center [482, 341] width 1 height 5
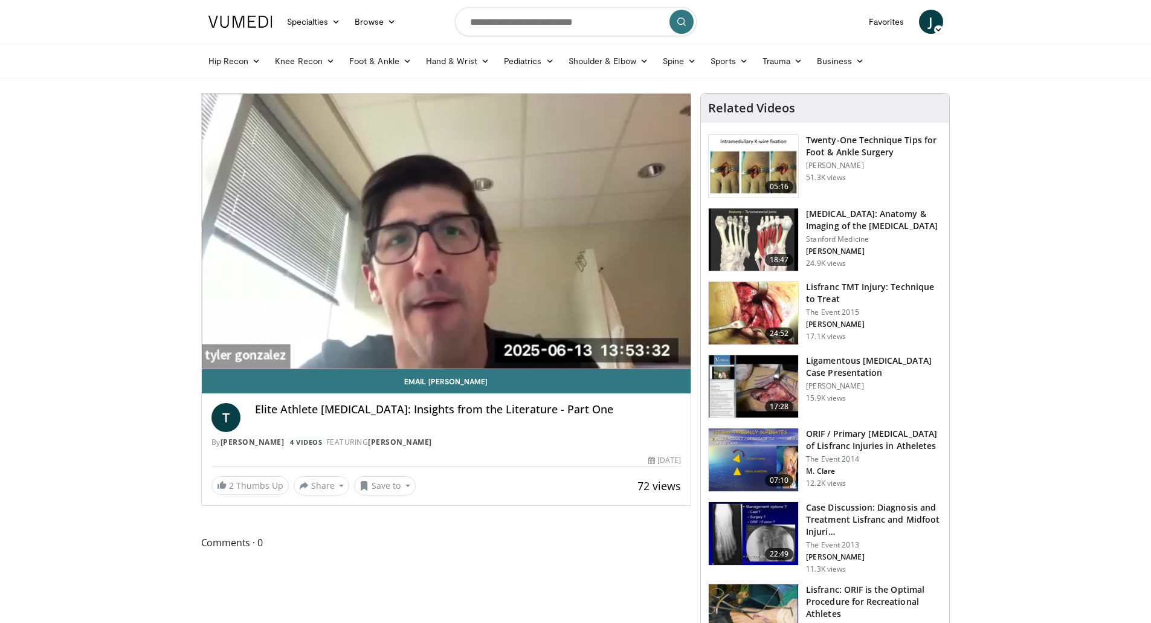
click at [501, 341] on div "10 seconds Tap to unmute" at bounding box center [446, 231] width 489 height 275
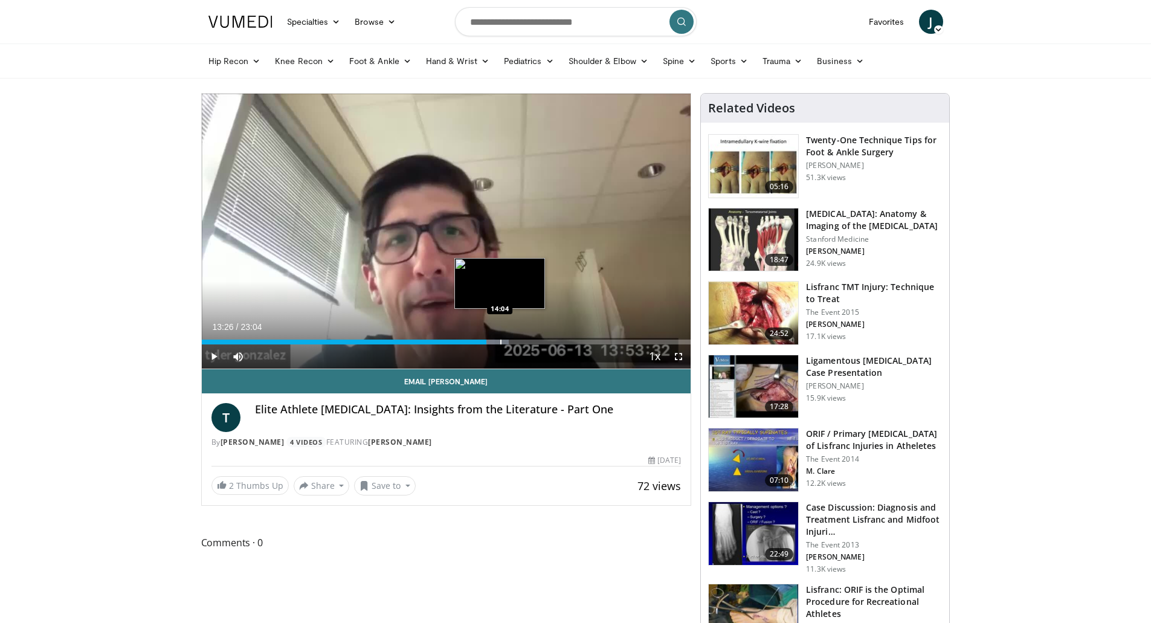
click at [500, 341] on div "Progress Bar" at bounding box center [500, 341] width 1 height 5
click at [214, 352] on span "Video Player" at bounding box center [214, 356] width 24 height 24
click at [516, 341] on div "Progress Bar" at bounding box center [516, 341] width 1 height 5
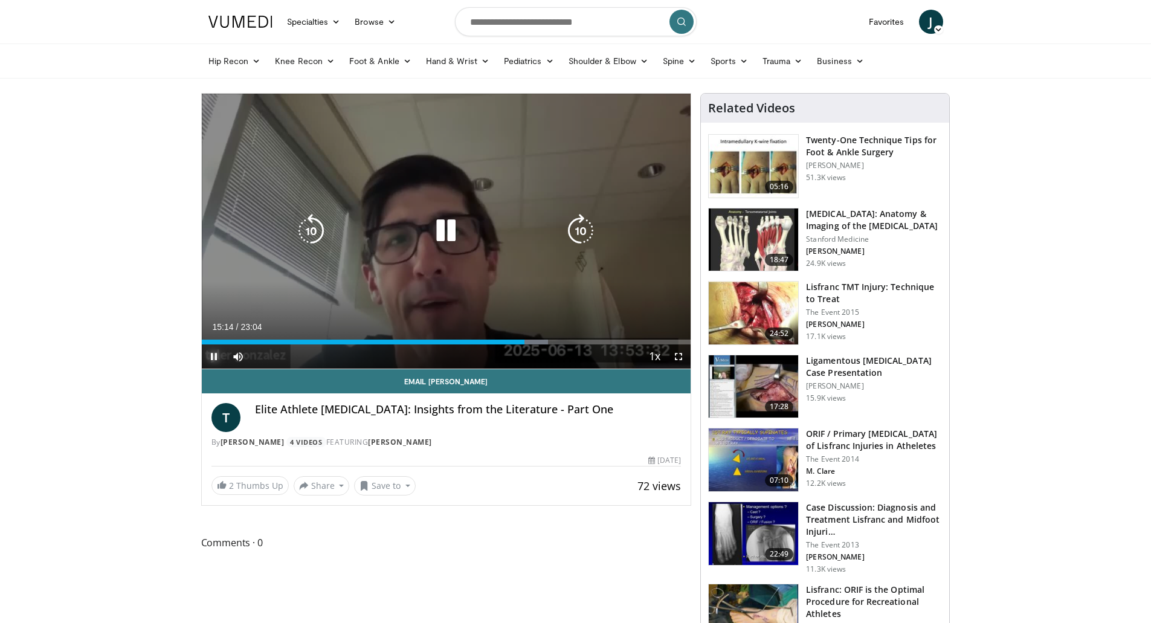
click at [538, 342] on div "Progress Bar" at bounding box center [530, 341] width 34 height 5
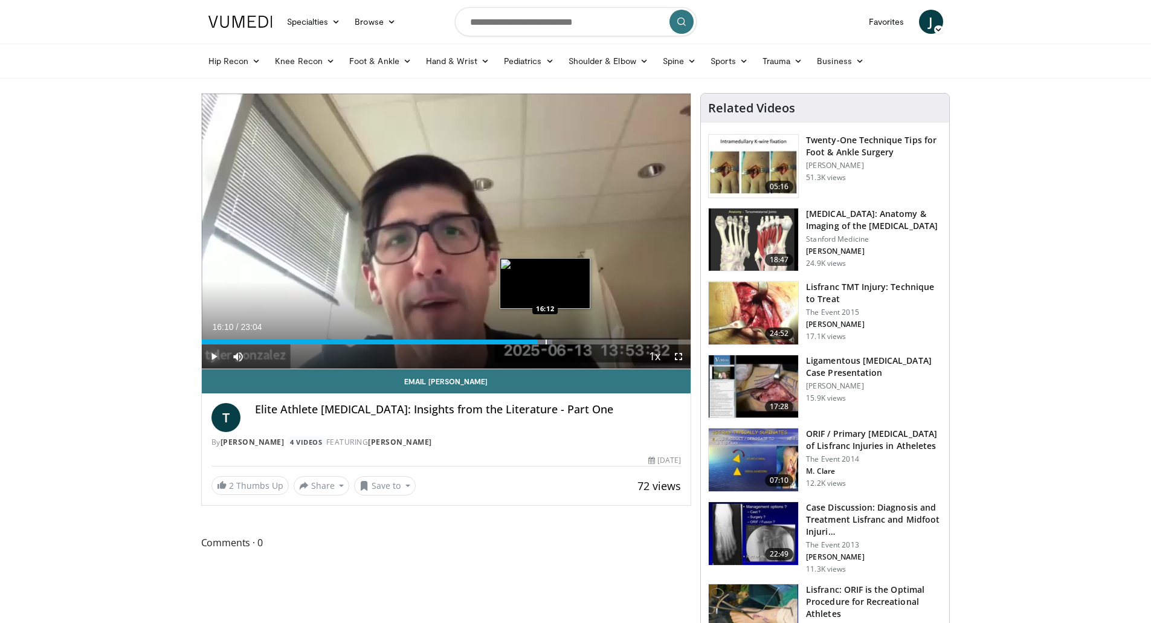
click at [545, 342] on div "Progress Bar" at bounding box center [545, 341] width 1 height 5
click at [555, 342] on div "Progress Bar" at bounding box center [554, 341] width 1 height 5
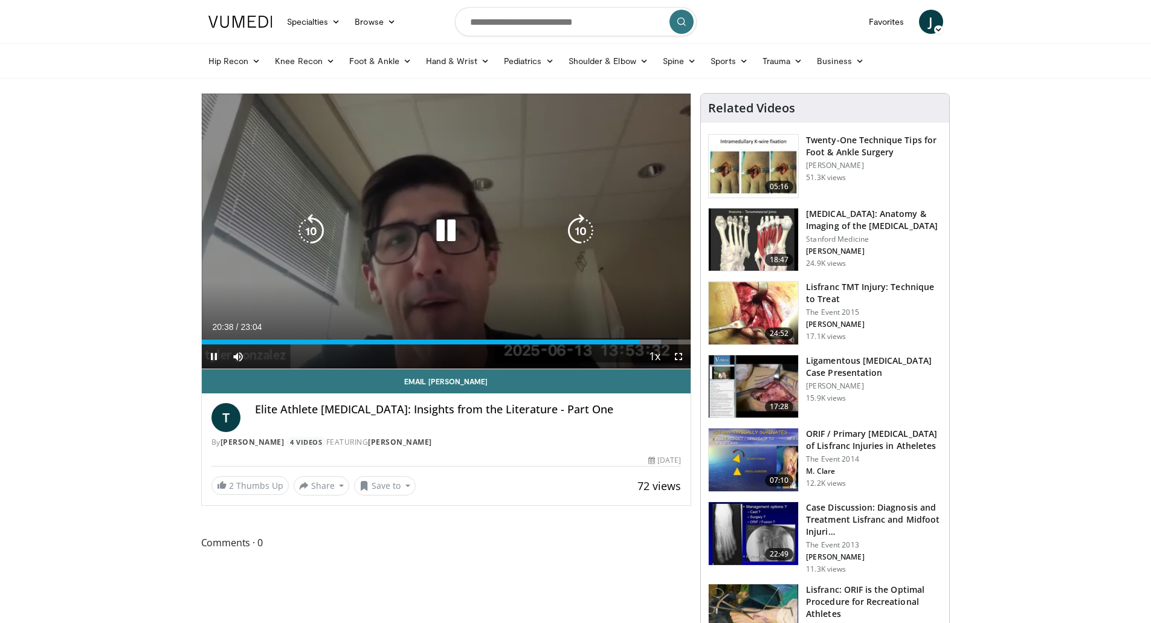
click at [448, 230] on icon "Video Player" at bounding box center [446, 231] width 34 height 34
